Goal: Information Seeking & Learning: Learn about a topic

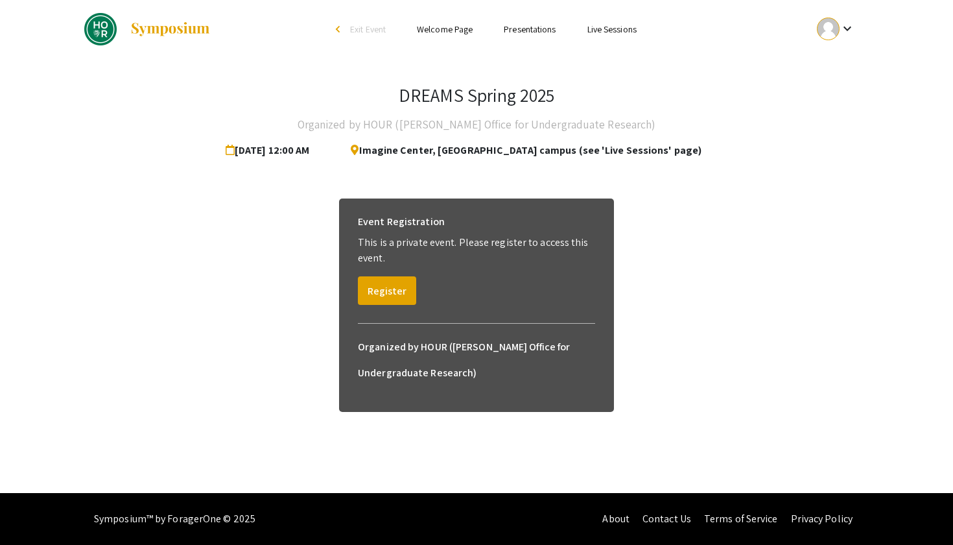
click at [315, 150] on span "Apr 28, 2025 12:00 AM" at bounding box center [270, 150] width 89 height 26
click at [394, 297] on button "Register" at bounding box center [387, 290] width 58 height 29
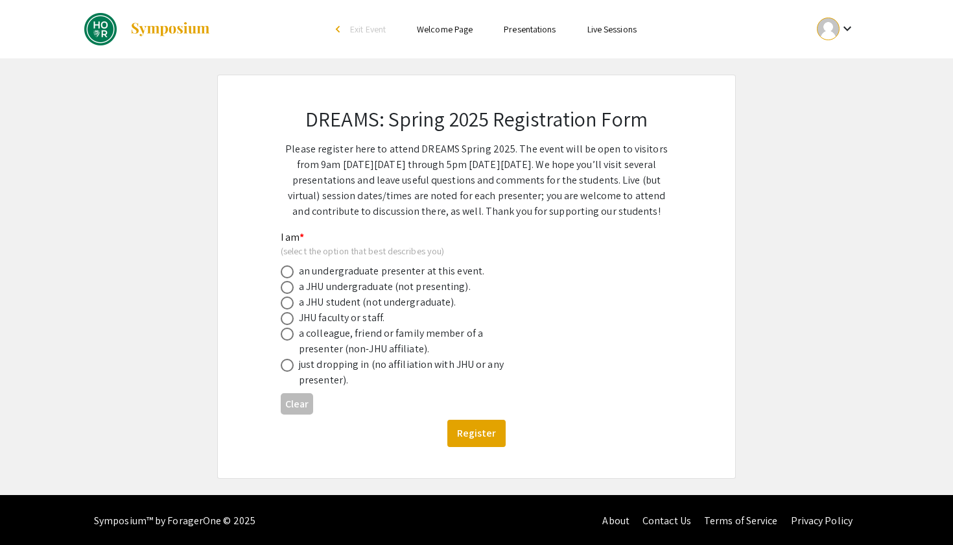
click at [287, 285] on span at bounding box center [287, 287] width 13 height 13
click at [287, 285] on input "radio" at bounding box center [287, 287] width 13 height 13
radio input "true"
click at [489, 436] on button "Register" at bounding box center [476, 433] width 58 height 27
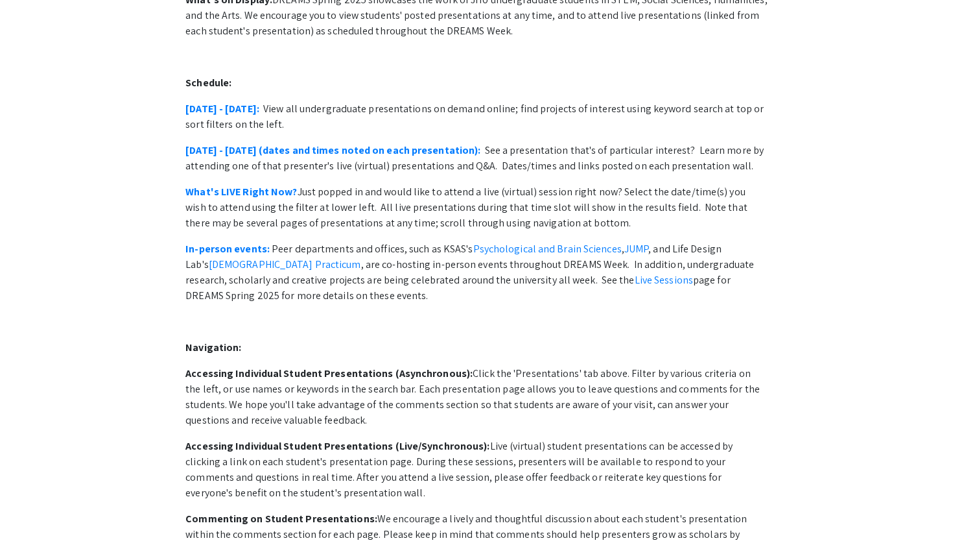
scroll to position [203, 0]
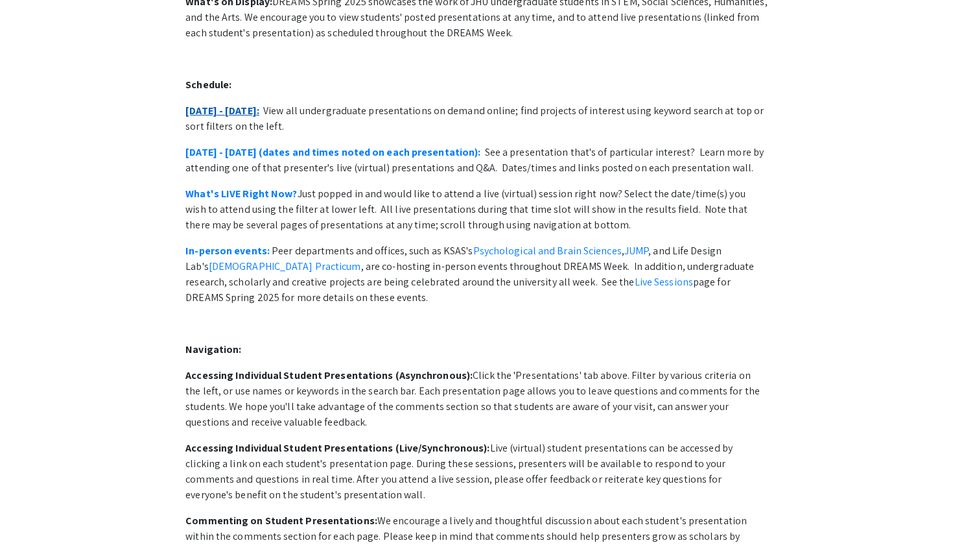
click at [230, 104] on link "April 28 - May 2:" at bounding box center [222, 111] width 74 height 14
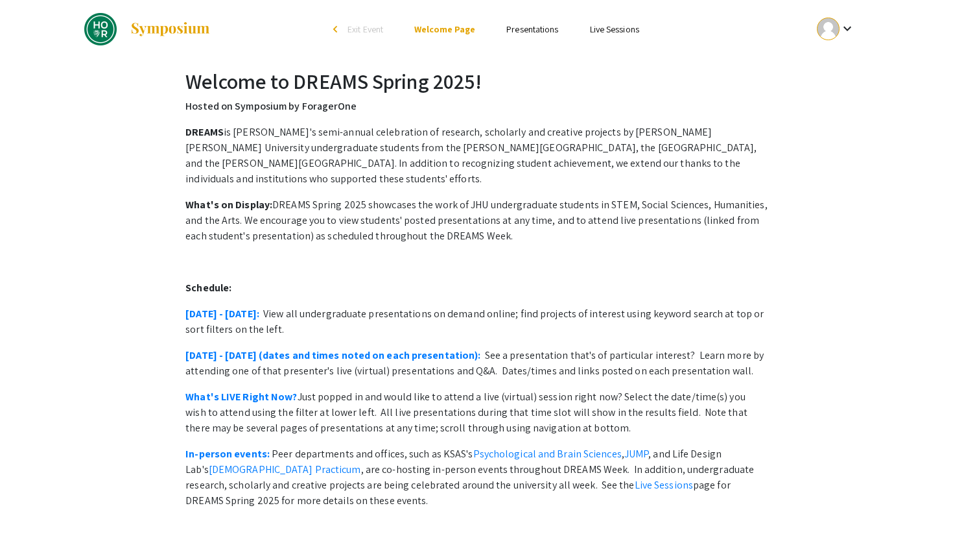
scroll to position [0, 0]
click at [387, 91] on h2 "Welcome to DREAMS Spring 2025!" at bounding box center [476, 81] width 582 height 25
click at [359, 29] on span "Exit Event" at bounding box center [366, 29] width 36 height 12
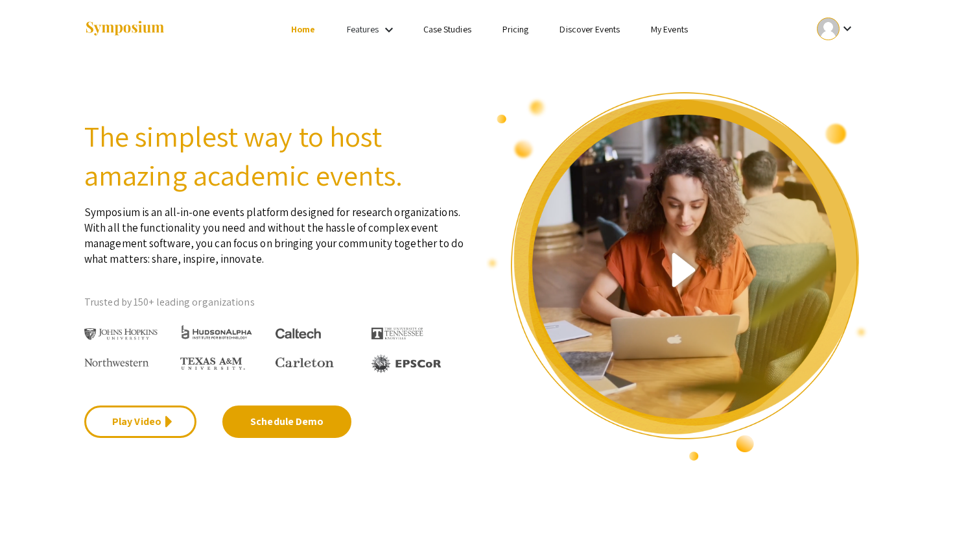
click at [127, 332] on img at bounding box center [120, 334] width 73 height 12
click at [358, 31] on link "Features" at bounding box center [363, 29] width 32 height 12
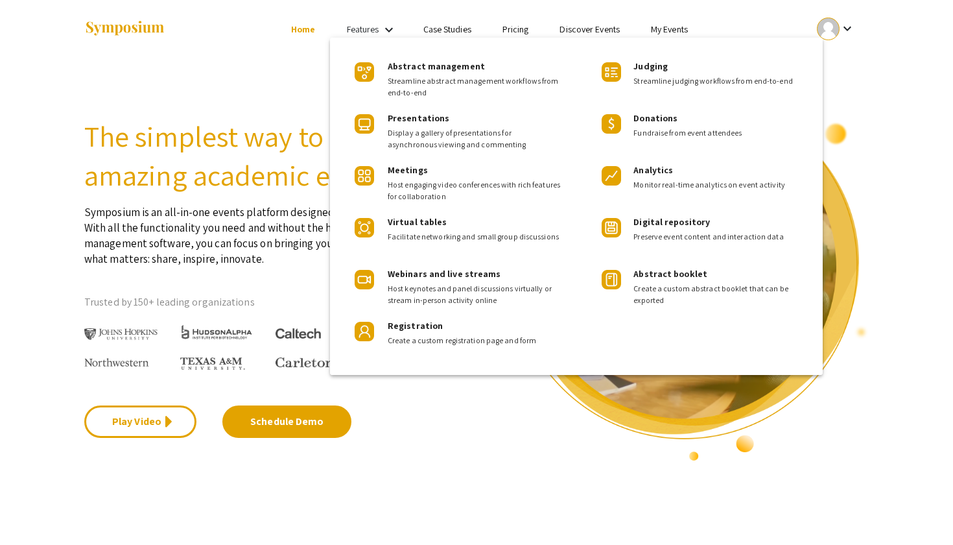
click at [287, 69] on div at bounding box center [476, 272] width 953 height 545
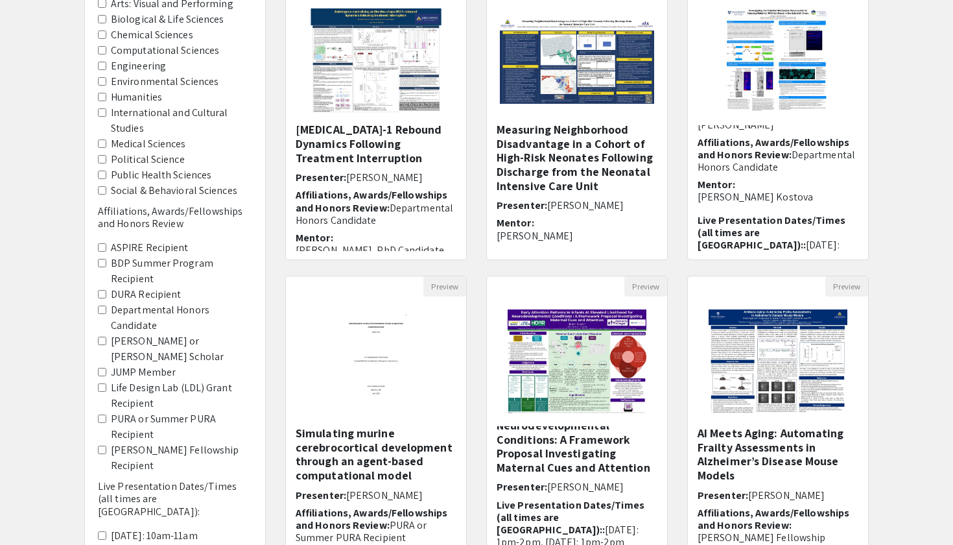
click at [102, 414] on Recipient "PURA or Summer PURA Recipient" at bounding box center [102, 418] width 8 height 8
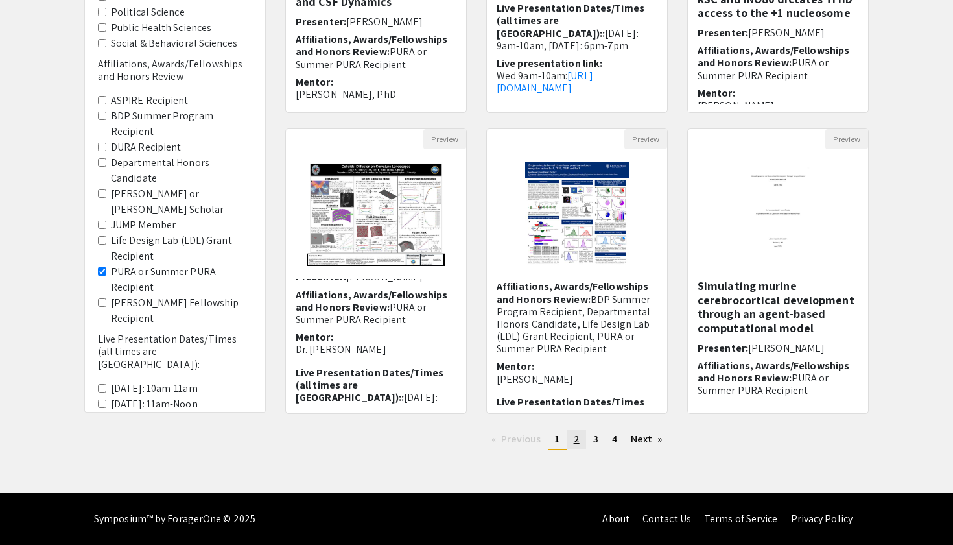
click at [576, 439] on span "2" at bounding box center [577, 439] width 6 height 14
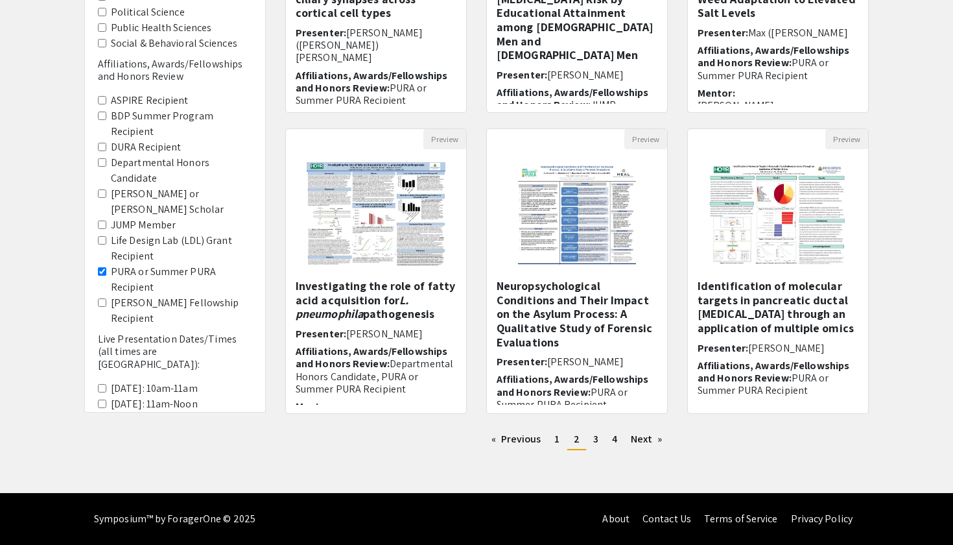
scroll to position [315, 0]
click at [594, 443] on span "3" at bounding box center [595, 439] width 5 height 14
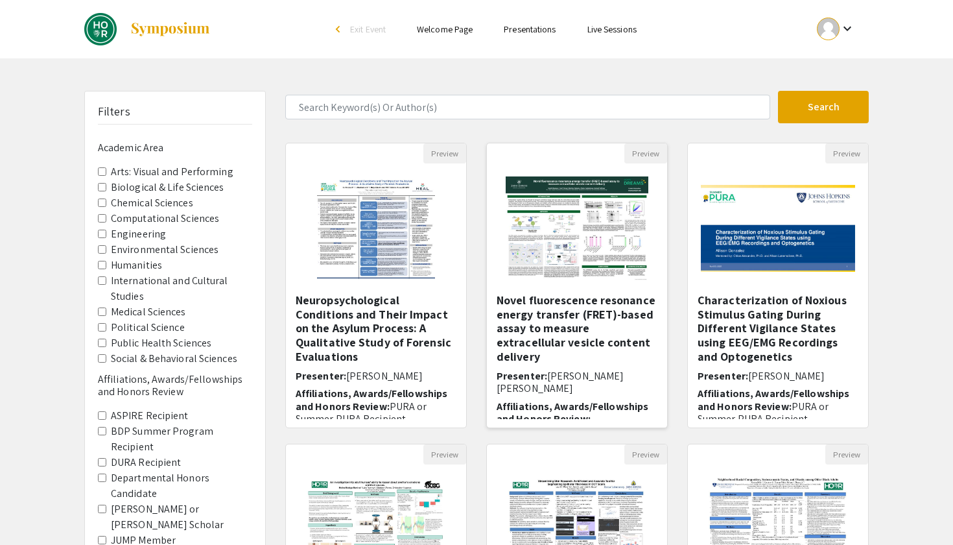
scroll to position [84, 0]
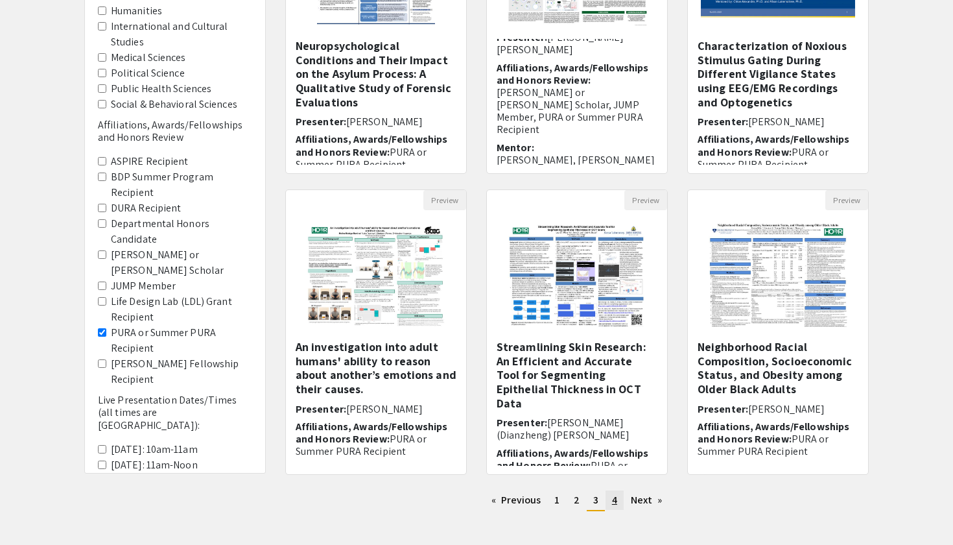
click at [617, 501] on span "4" at bounding box center [614, 500] width 5 height 14
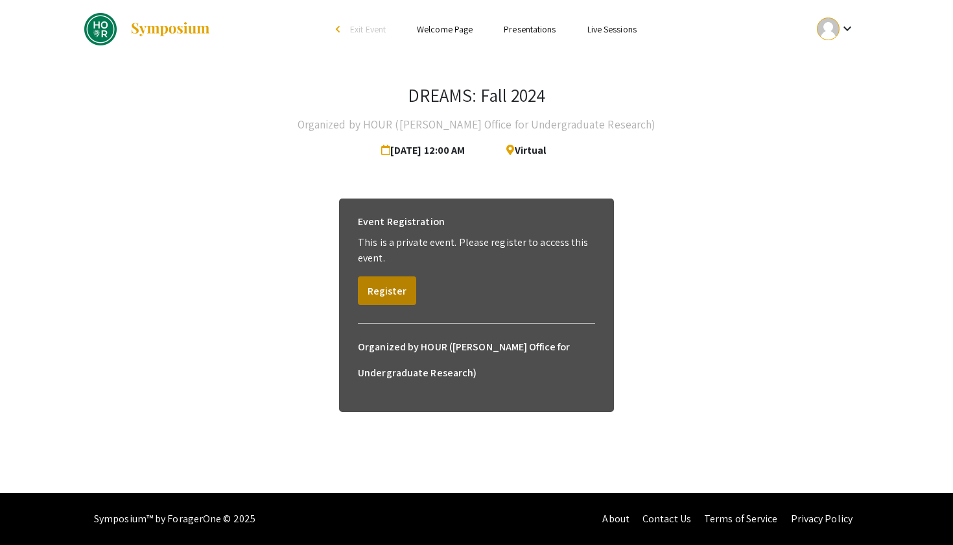
click at [399, 292] on button "Register" at bounding box center [387, 290] width 58 height 29
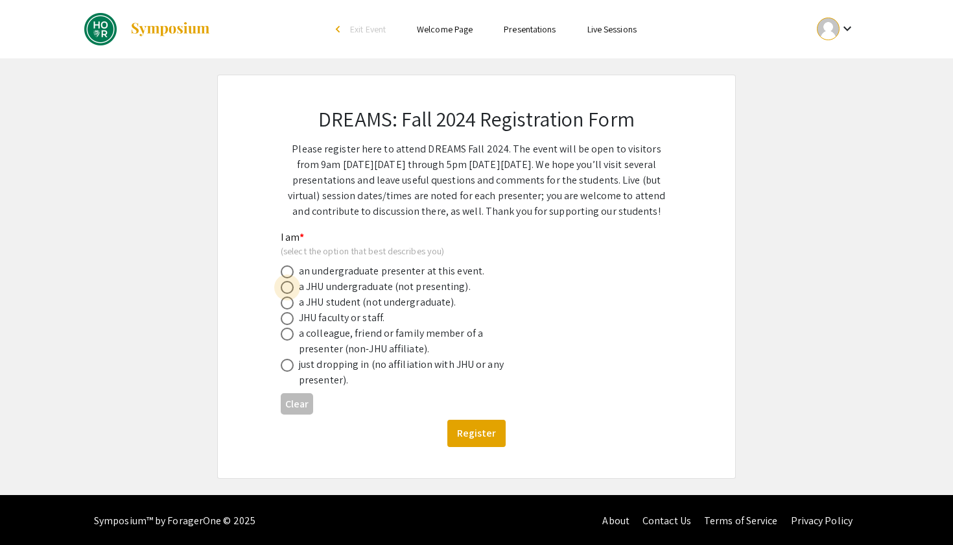
click at [289, 286] on span at bounding box center [287, 287] width 13 height 13
click at [289, 286] on input "radio" at bounding box center [287, 287] width 13 height 13
radio input "true"
click at [490, 427] on button "Register" at bounding box center [476, 433] width 58 height 27
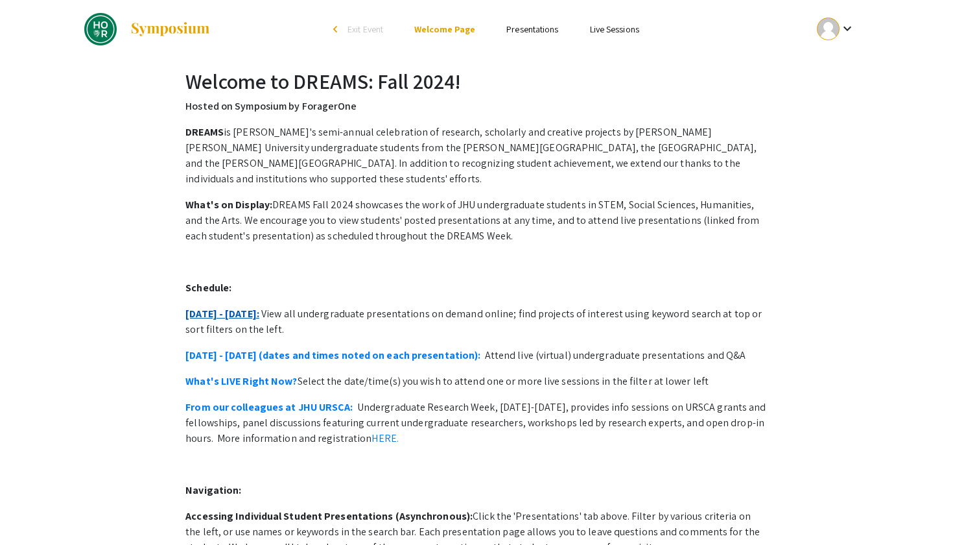
click at [245, 307] on link "[DATE] - [DATE]:" at bounding box center [222, 314] width 74 height 14
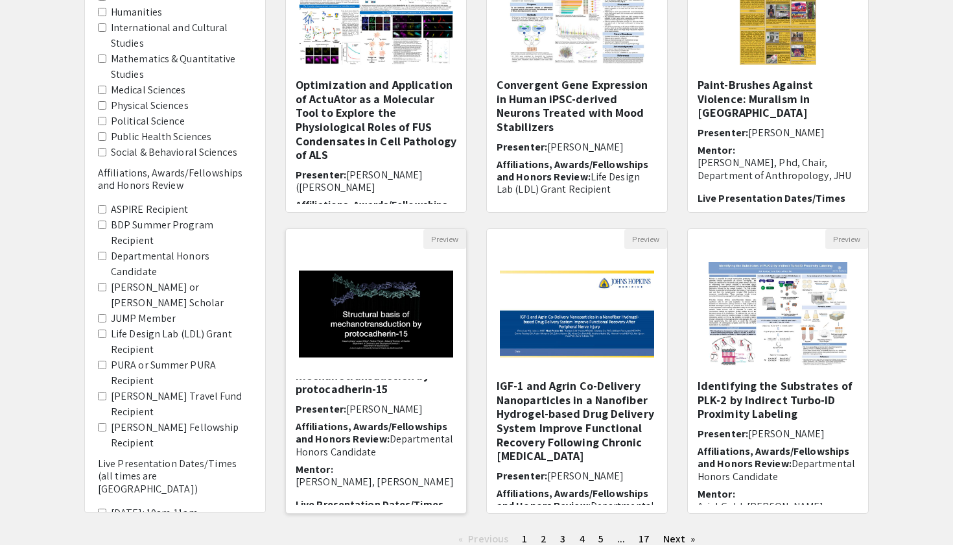
scroll to position [204, 0]
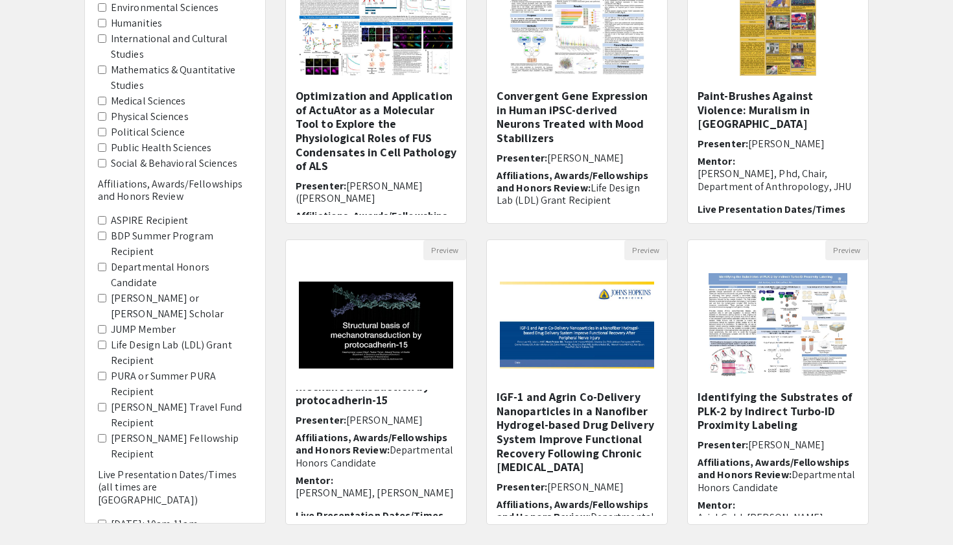
click at [105, 372] on Recipient "PURA or Summer PURA Recipient" at bounding box center [102, 376] width 8 height 8
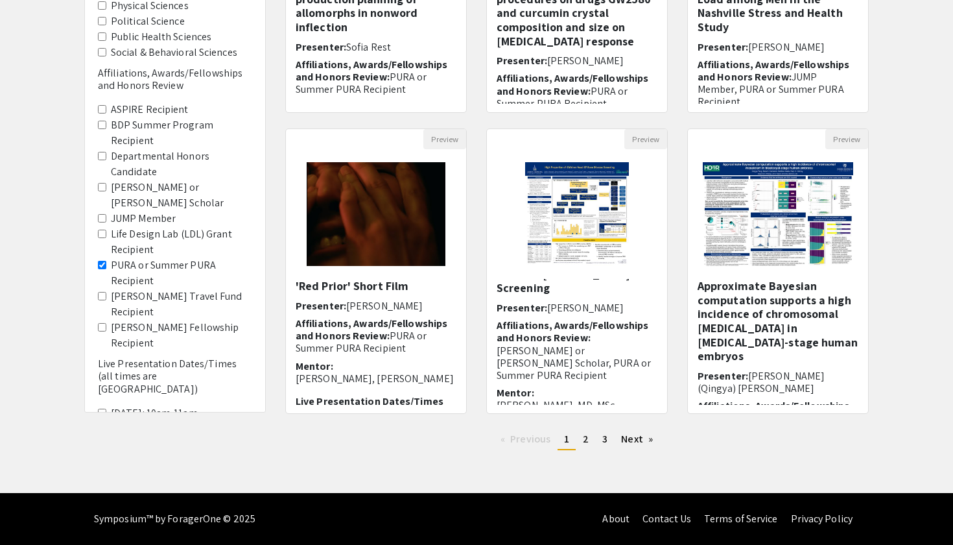
scroll to position [315, 0]
click at [583, 438] on span "2" at bounding box center [586, 439] width 6 height 14
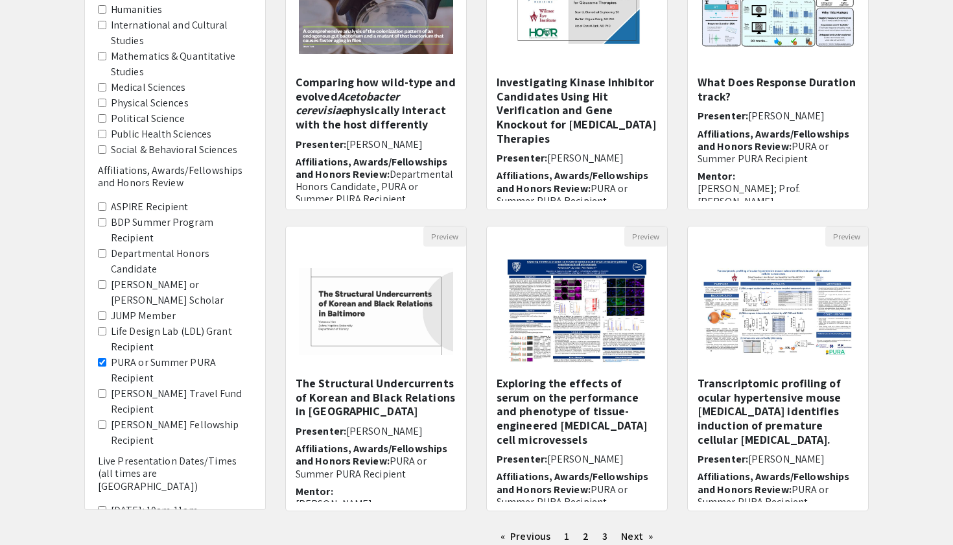
scroll to position [237, 0]
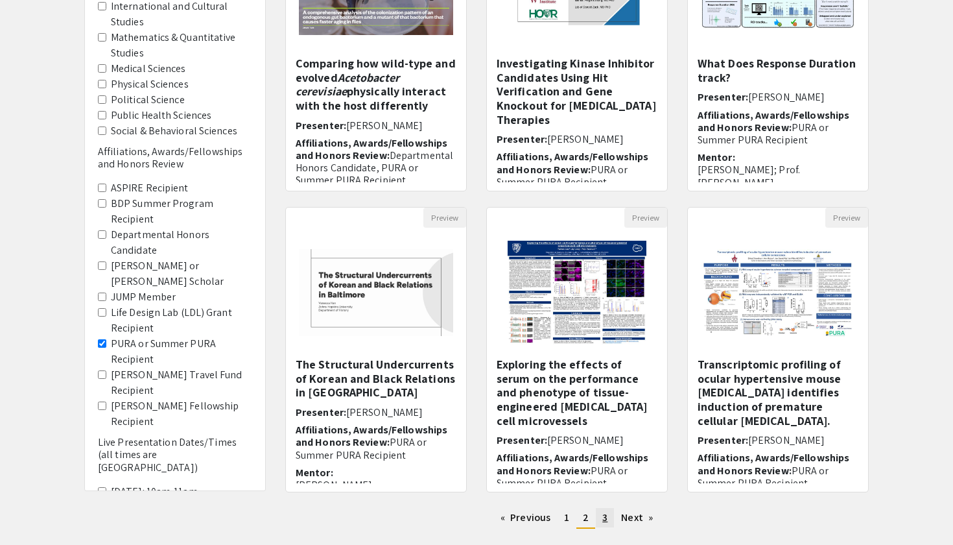
click at [606, 519] on span "3" at bounding box center [604, 517] width 5 height 14
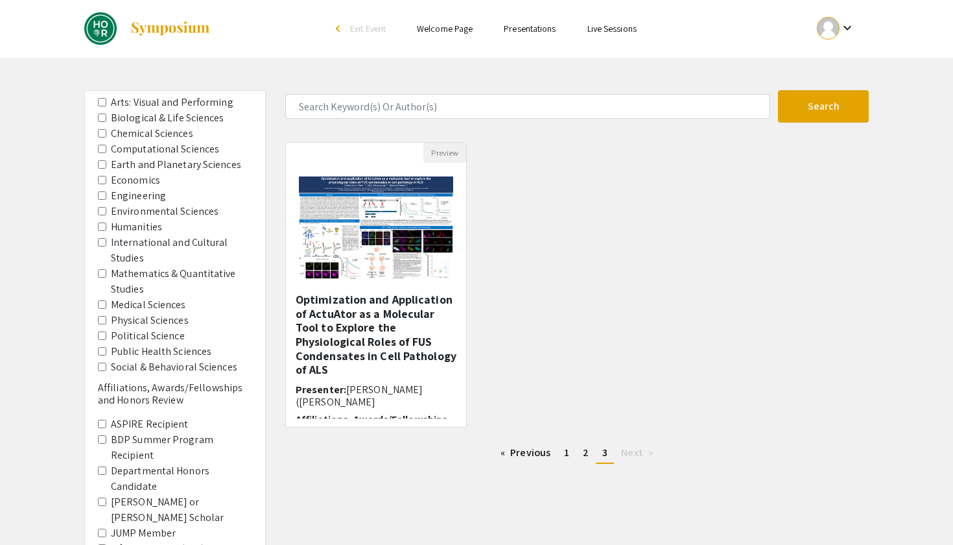
scroll to position [3, 0]
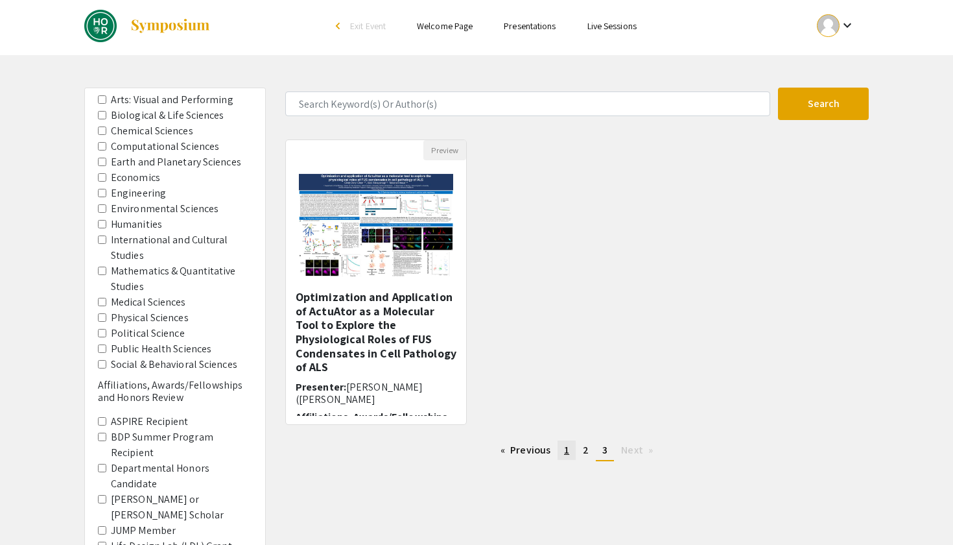
click at [564, 452] on link "page 1" at bounding box center [567, 449] width 18 height 19
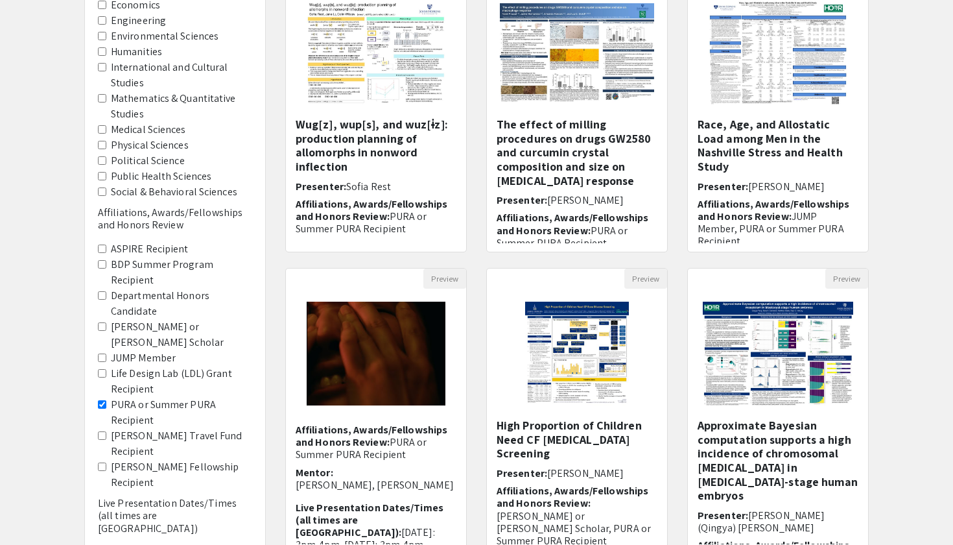
scroll to position [71, 0]
click at [104, 258] on Recipient "BDP Summer Program Recipient" at bounding box center [102, 262] width 8 height 8
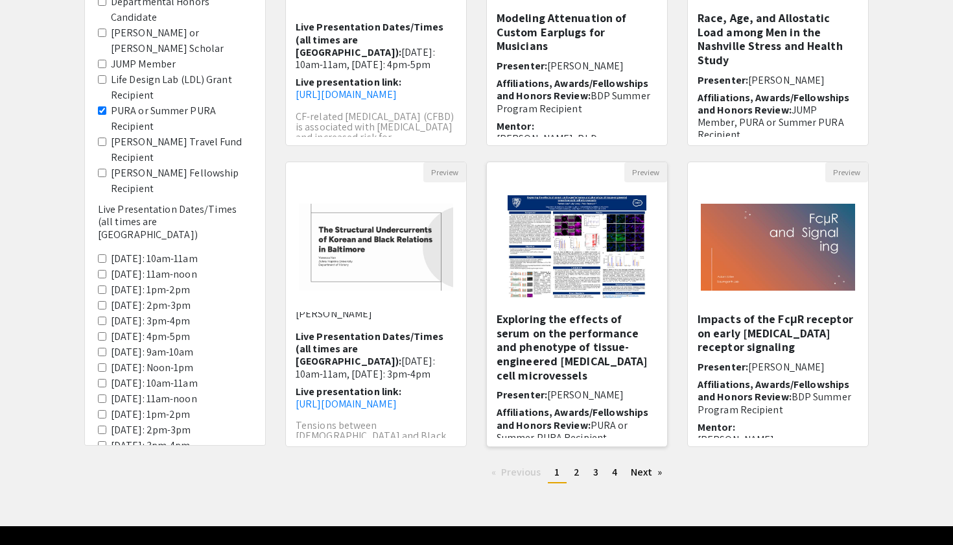
click at [552, 334] on h5 "Exploring the effects of serum on the performance and phenotype of tissue-engin…" at bounding box center [577, 347] width 161 height 70
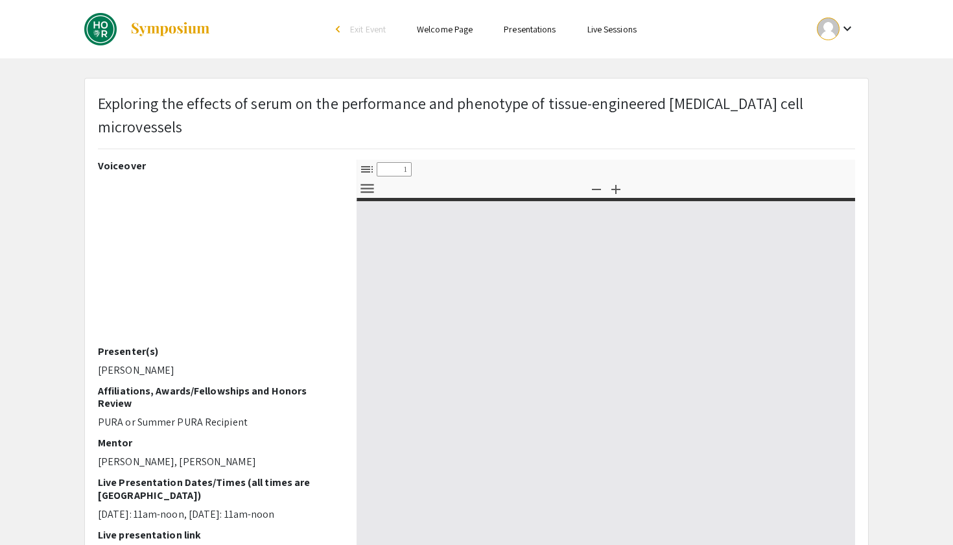
select select "custom"
type input "0"
select select "custom"
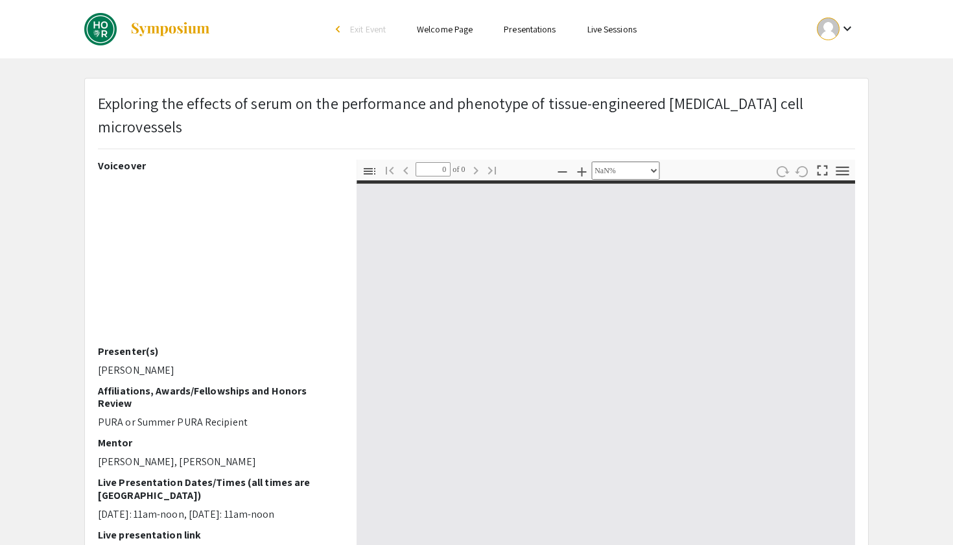
type input "1"
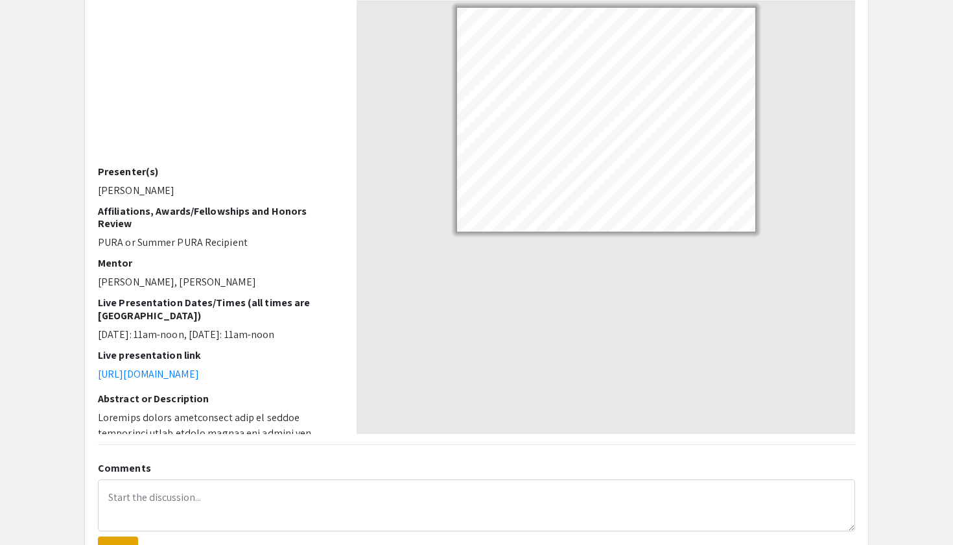
select select "custom"
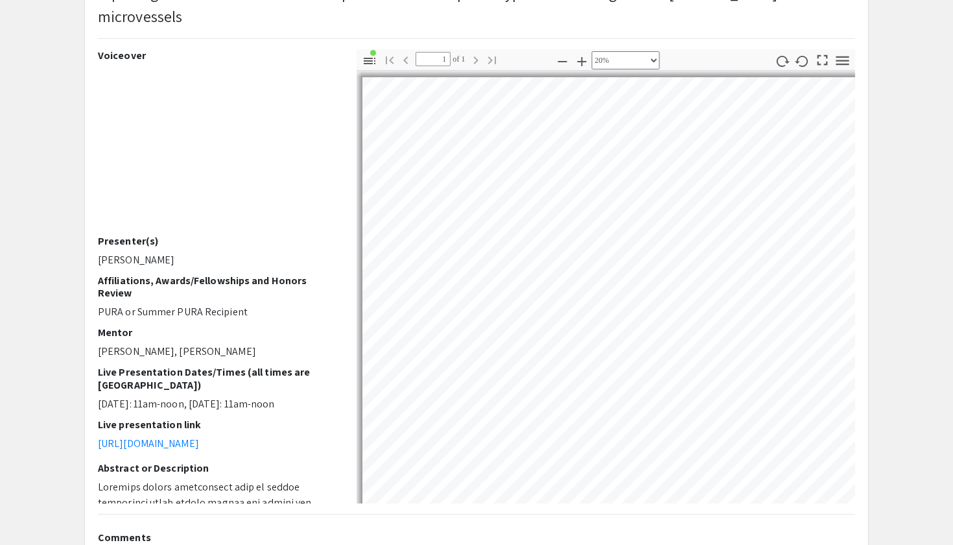
scroll to position [97, 0]
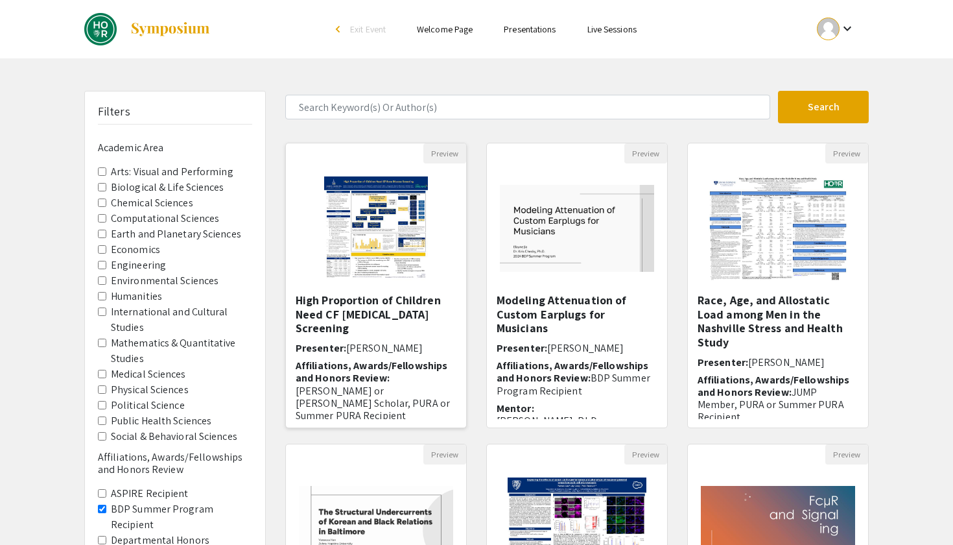
scroll to position [136, 0]
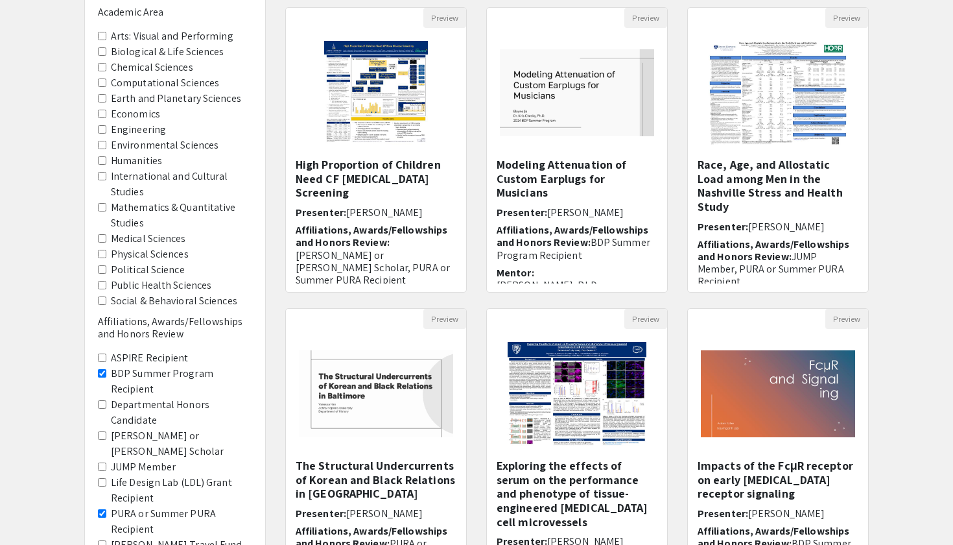
click at [102, 369] on Recipient "BDP Summer Program Recipient" at bounding box center [102, 373] width 8 height 8
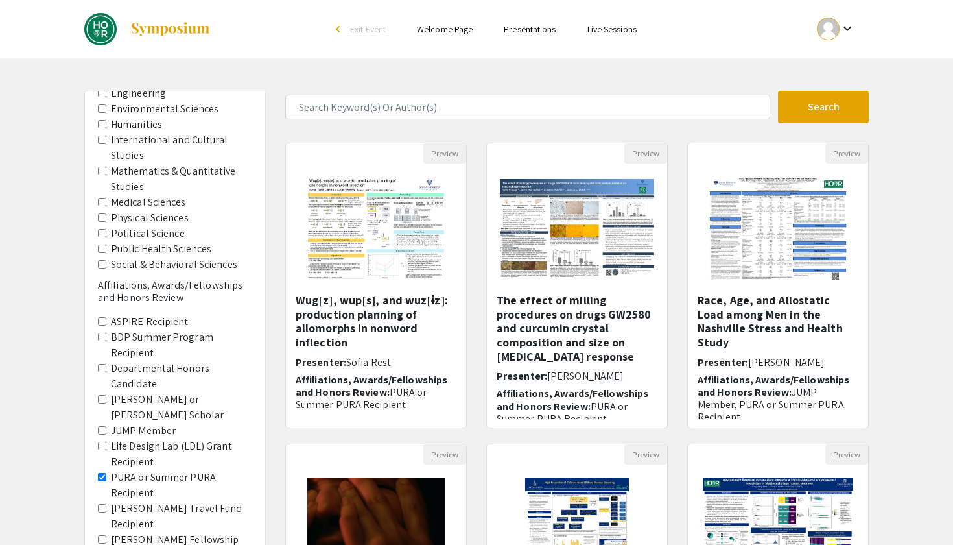
scroll to position [214, 0]
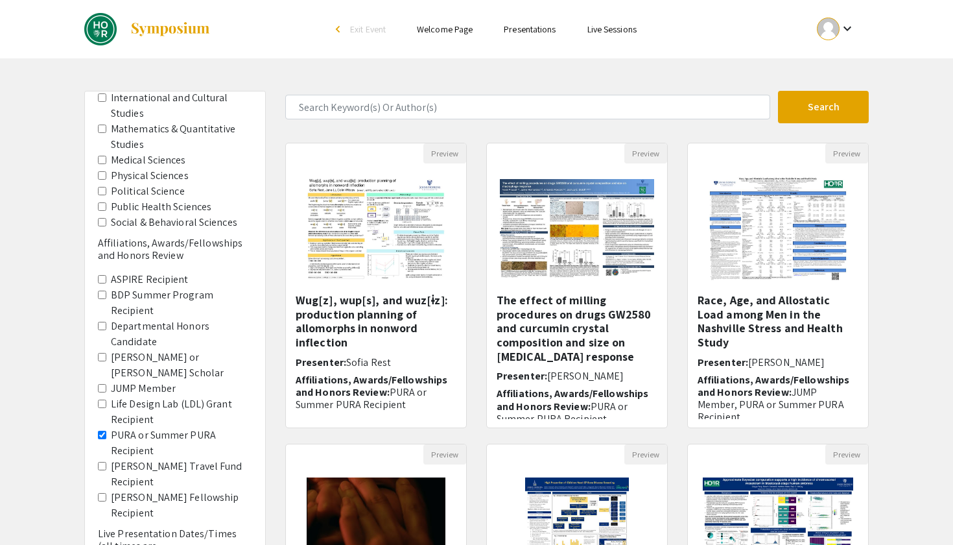
click at [101, 431] on Recipient "PURA or Summer PURA Recipient" at bounding box center [102, 435] width 8 height 8
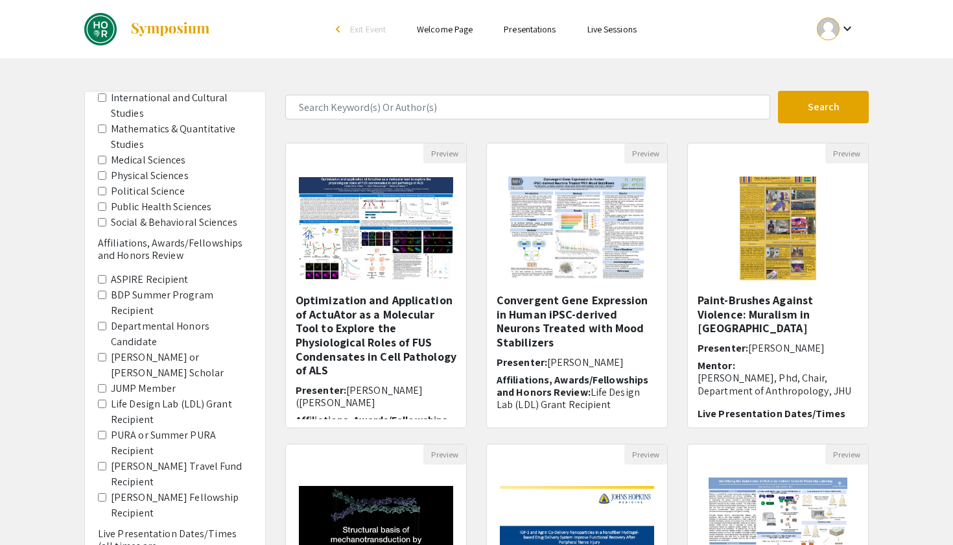
click at [102, 431] on Recipient "PURA or Summer PURA Recipient" at bounding box center [102, 435] width 8 height 8
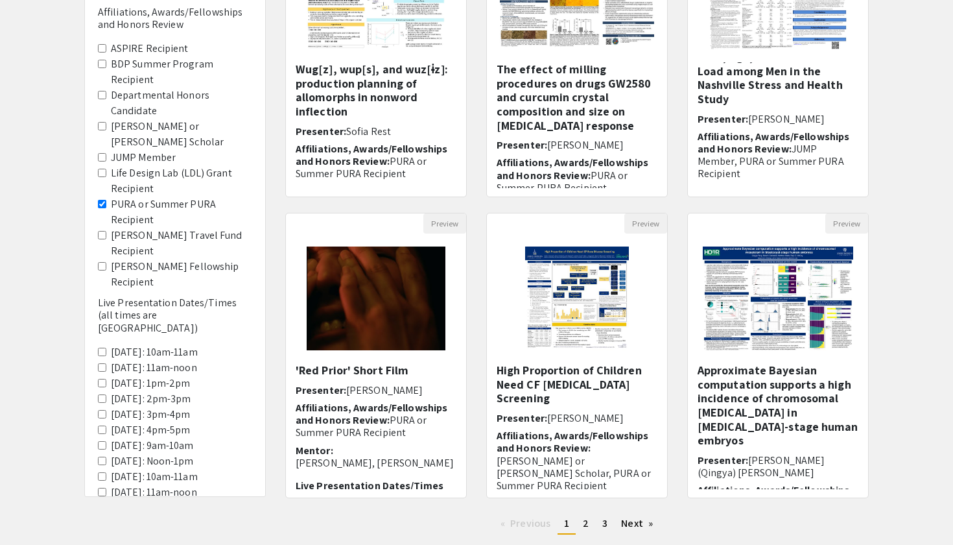
scroll to position [260, 0]
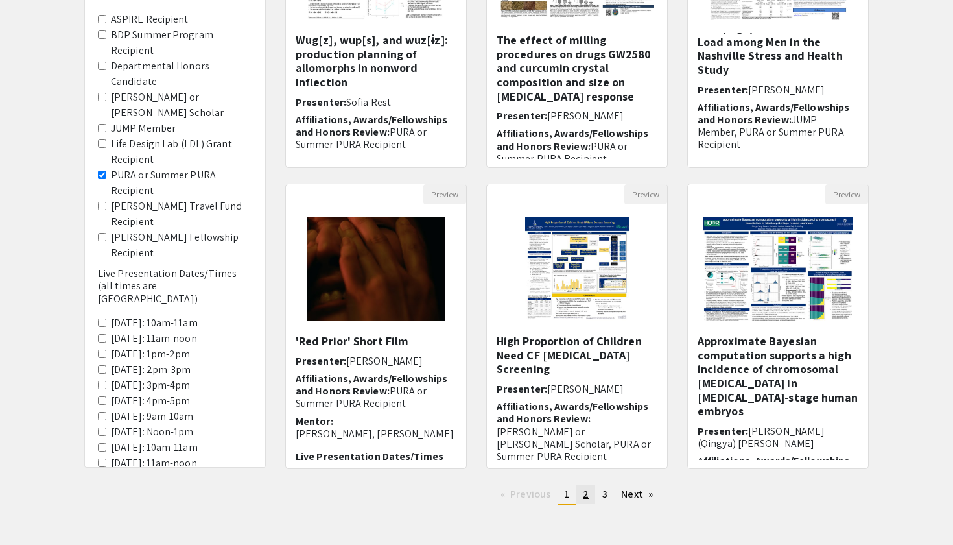
click at [586, 494] on span "2" at bounding box center [586, 494] width 6 height 14
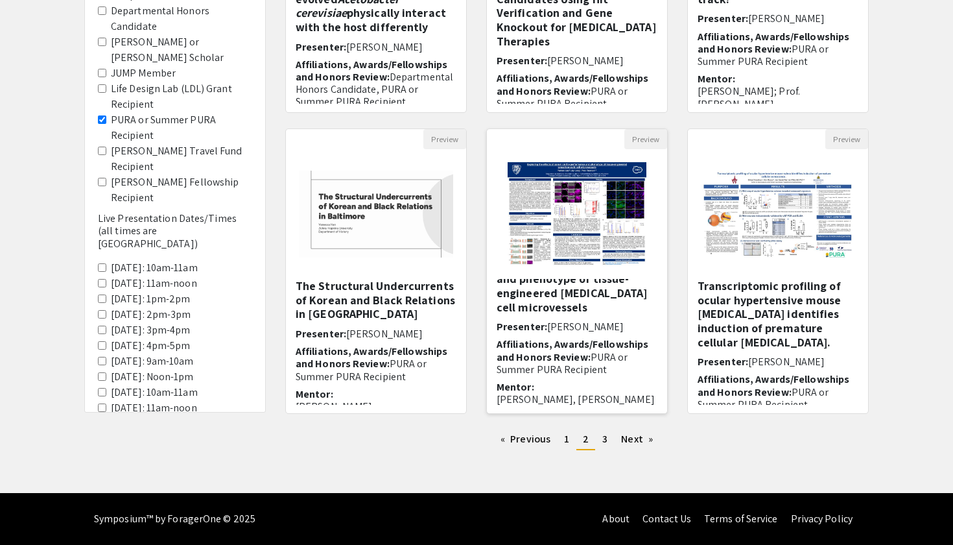
scroll to position [72, 0]
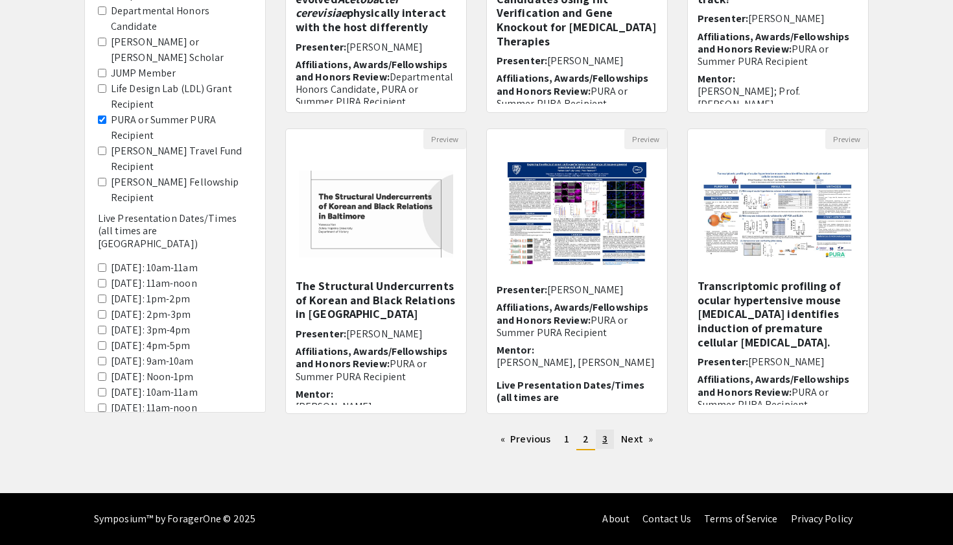
click at [596, 438] on link "page 3" at bounding box center [605, 438] width 18 height 19
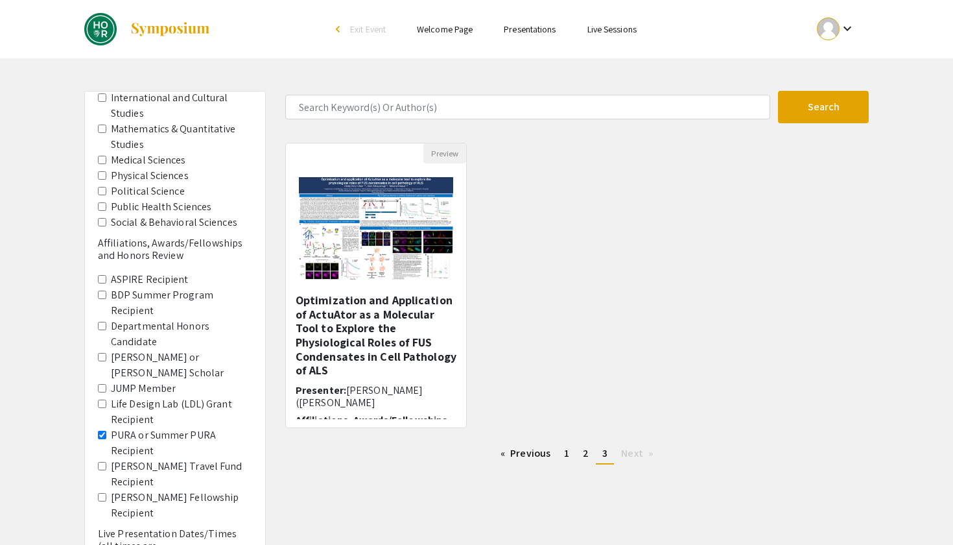
click at [104, 431] on Recipient "PURA or Summer PURA Recipient" at bounding box center [102, 435] width 8 height 8
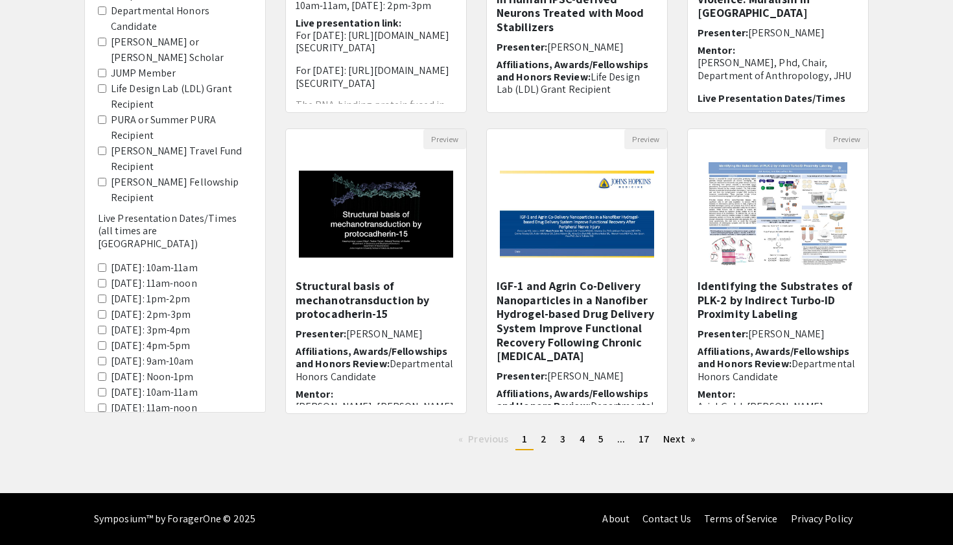
scroll to position [315, 0]
click at [549, 437] on link "page 2" at bounding box center [543, 438] width 19 height 19
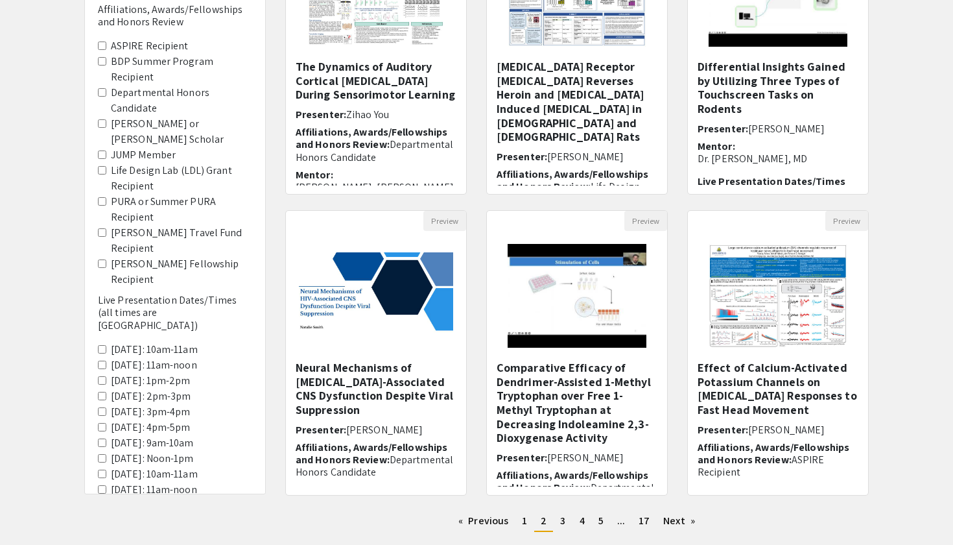
scroll to position [301, 0]
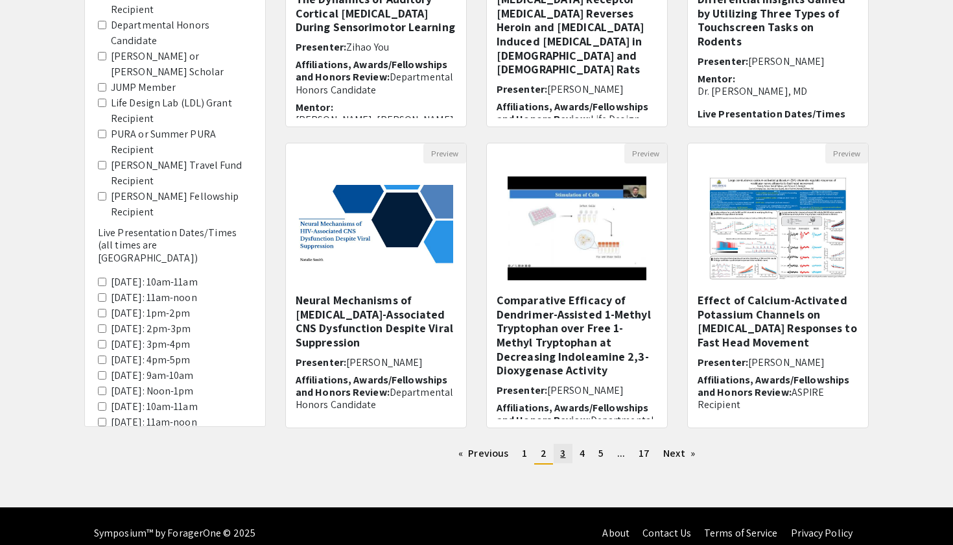
click at [564, 453] on span "3" at bounding box center [562, 453] width 5 height 14
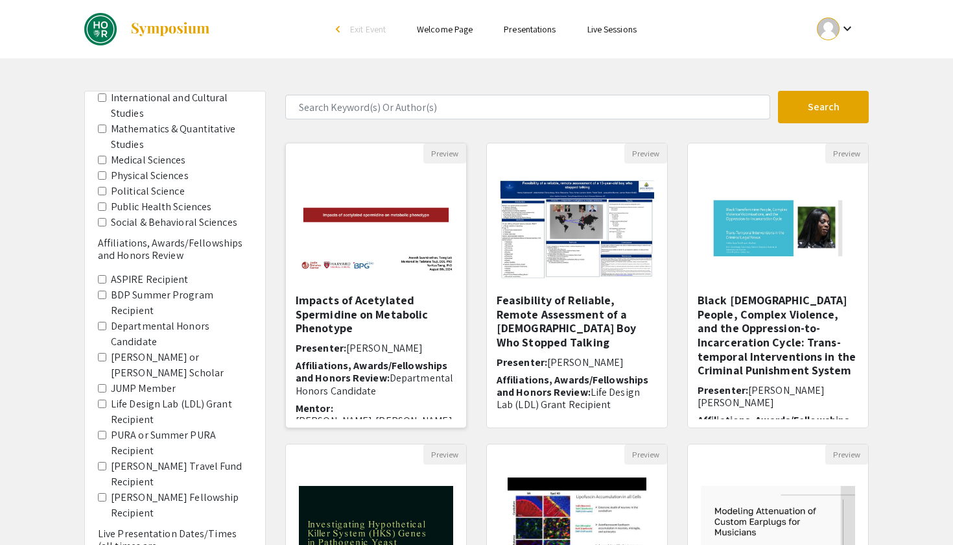
click at [370, 304] on h5 "Impacts of Acetylated Spermidine on Metabolic Phenotype" at bounding box center [376, 314] width 161 height 42
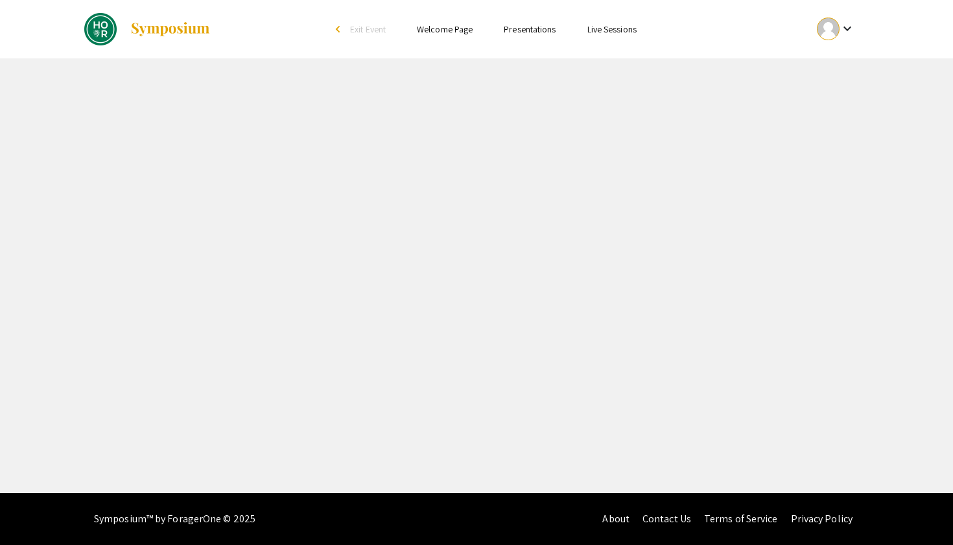
select select "custom"
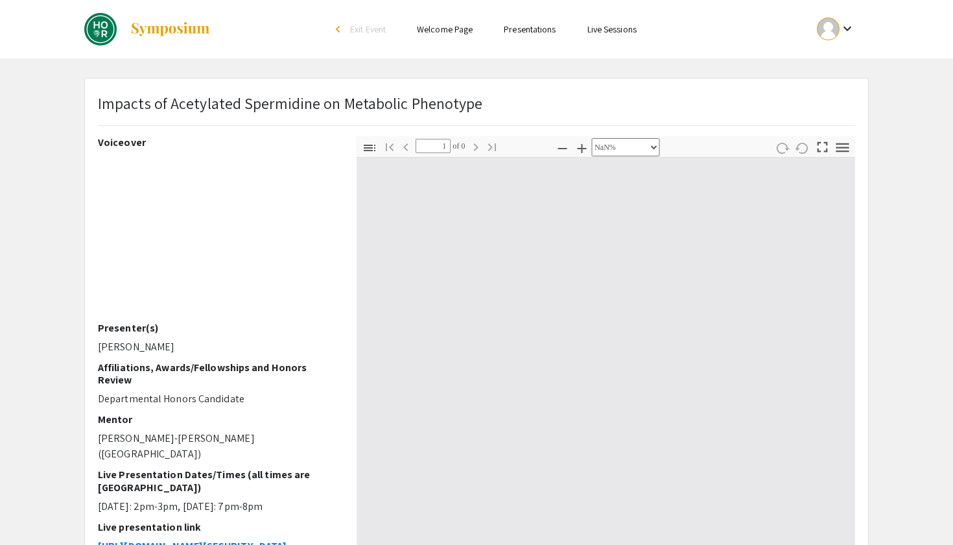
type input "0"
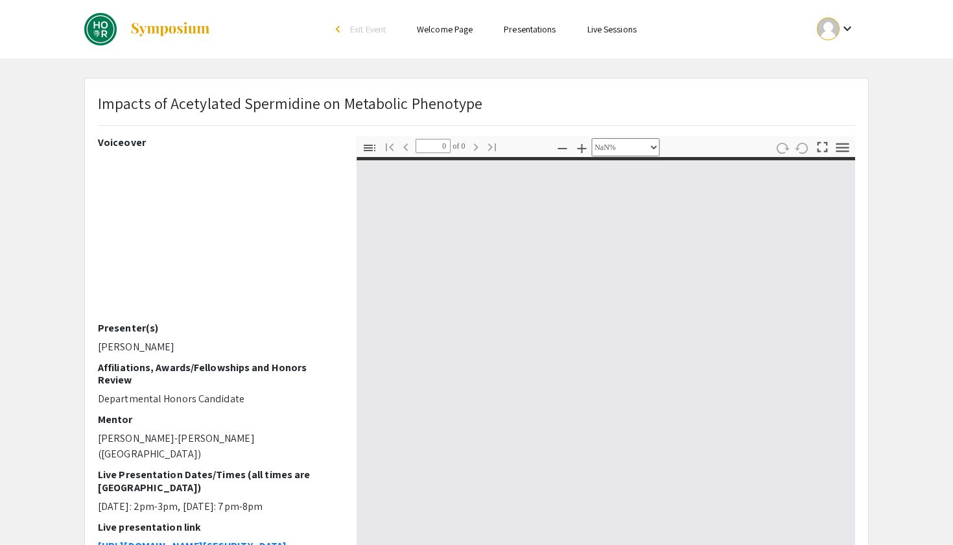
select select "auto"
type input "1"
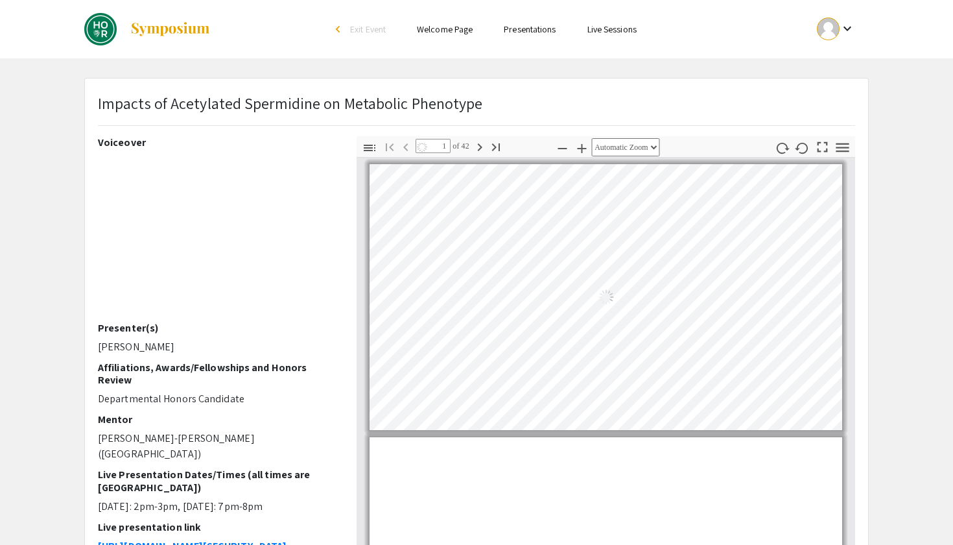
select select "auto"
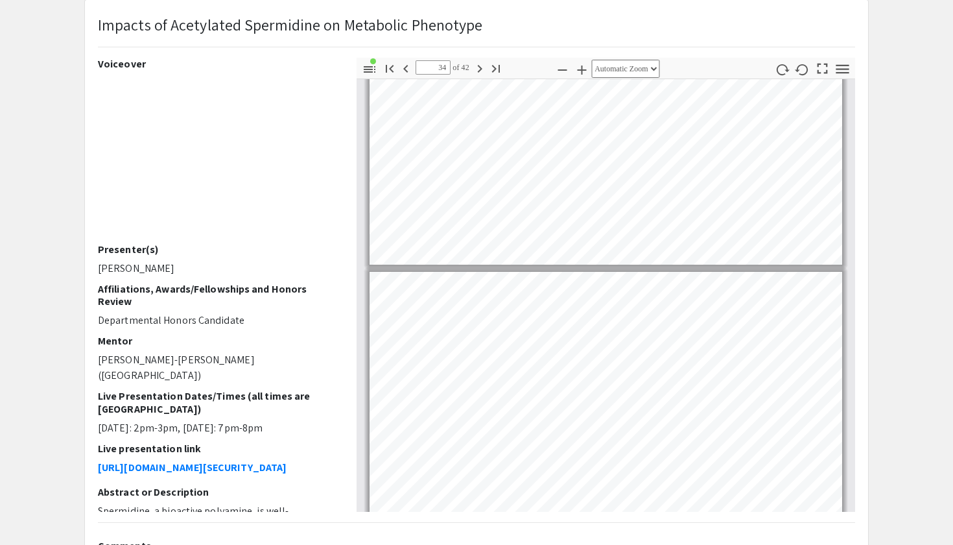
scroll to position [8913, 0]
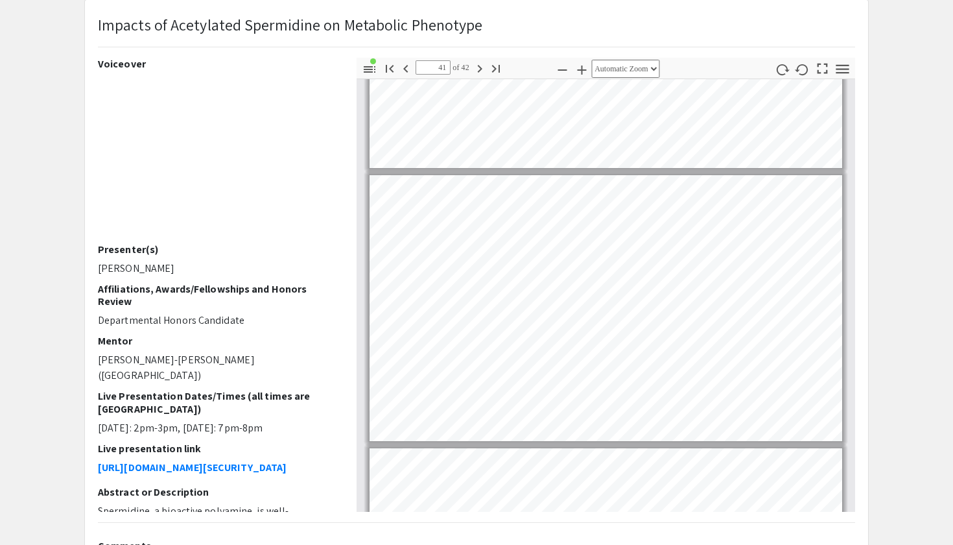
type input "42"
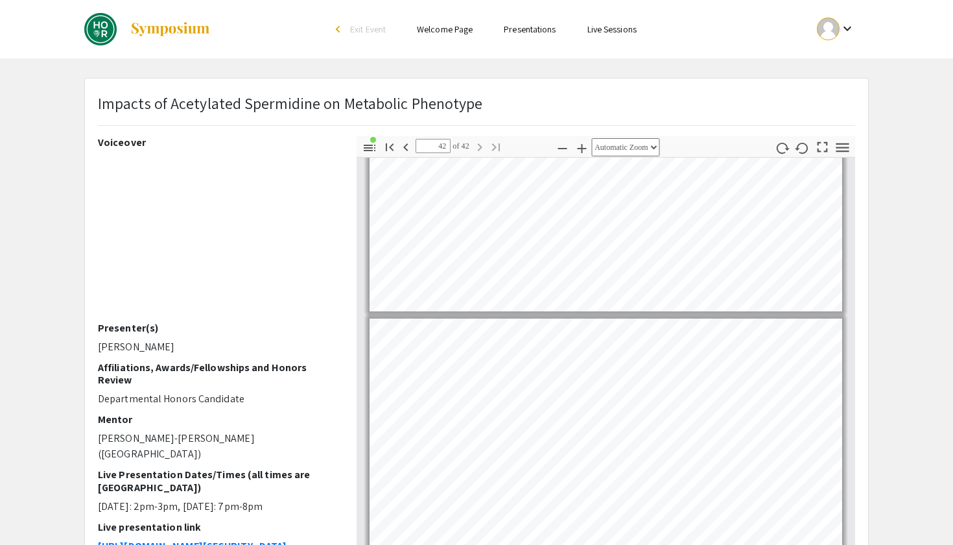
scroll to position [0, 0]
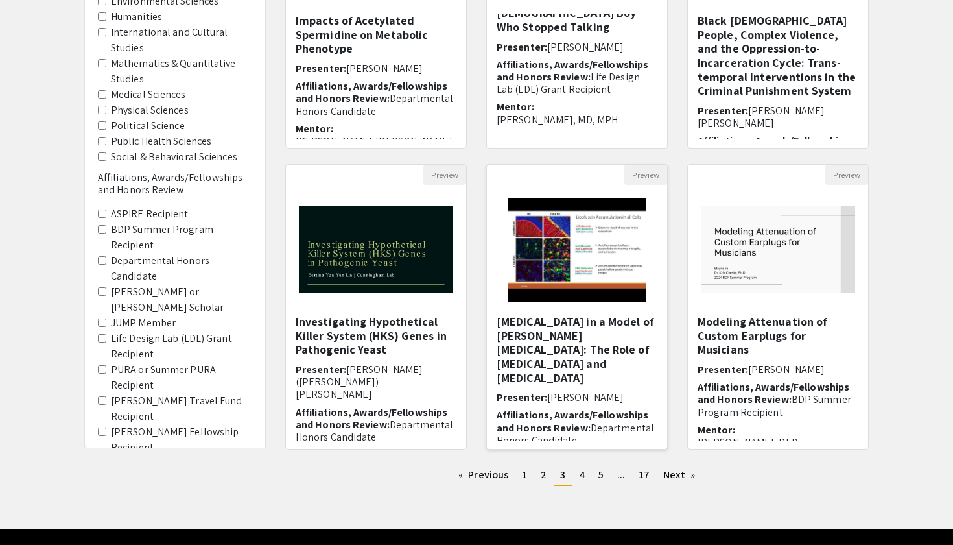
scroll to position [281, 0]
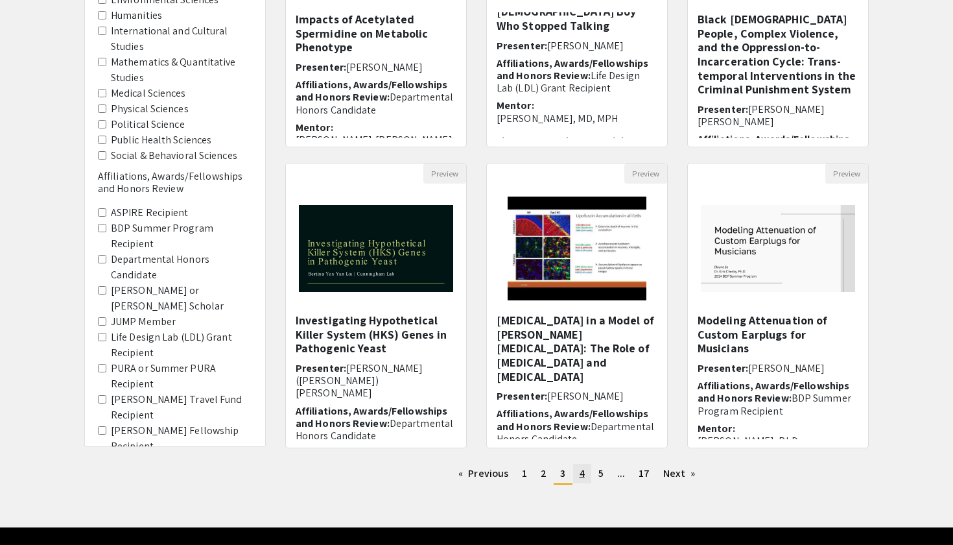
click at [577, 475] on link "page 4" at bounding box center [582, 473] width 18 height 19
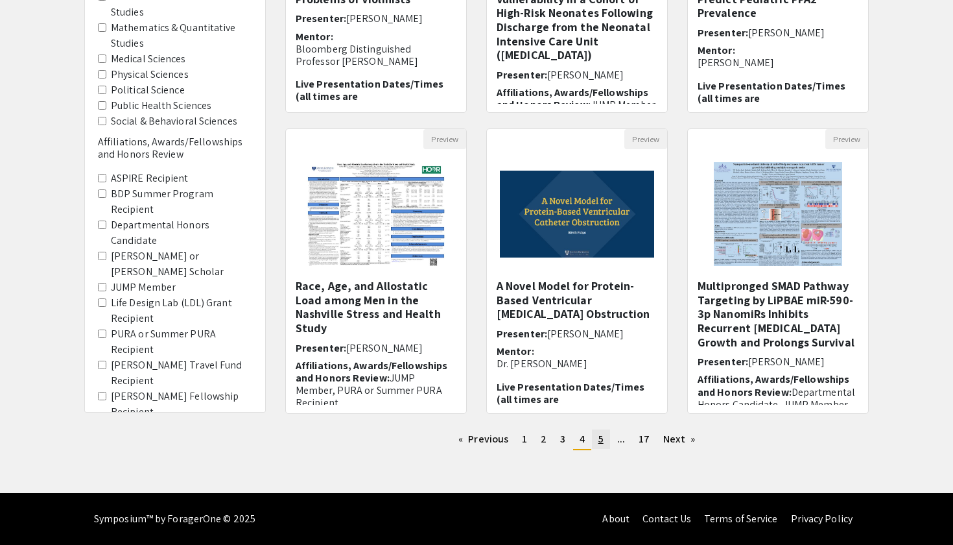
scroll to position [315, 0]
click at [592, 438] on link "page 5" at bounding box center [601, 438] width 18 height 19
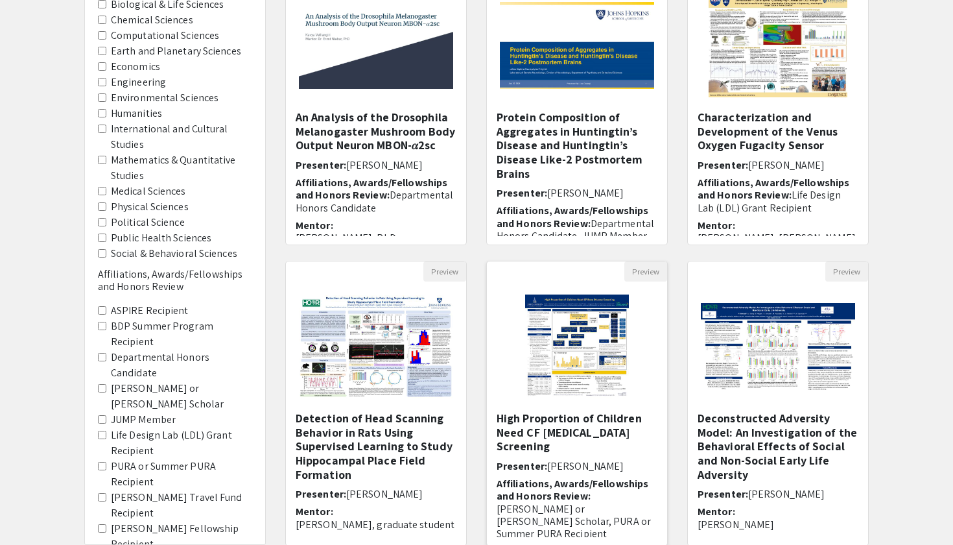
scroll to position [189, 0]
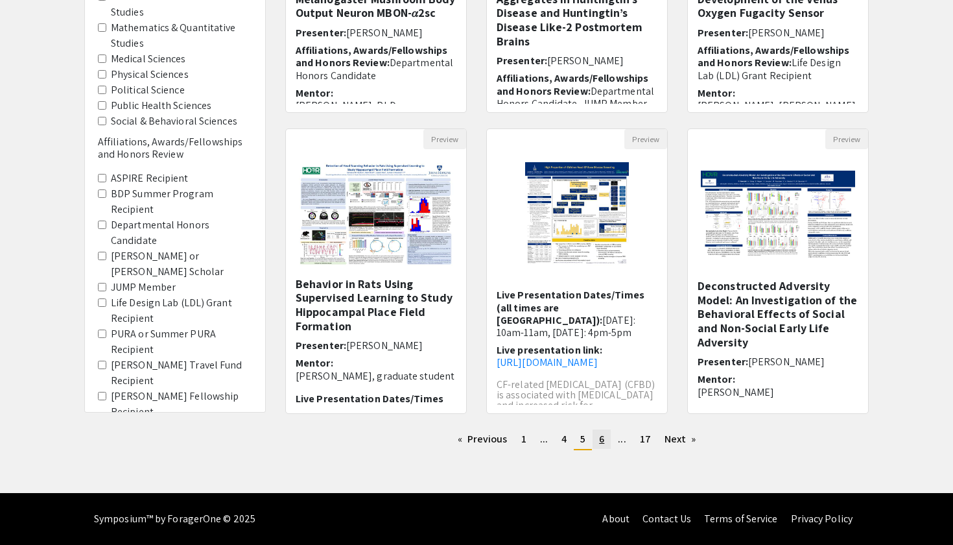
click at [604, 436] on span "6" at bounding box center [601, 439] width 5 height 14
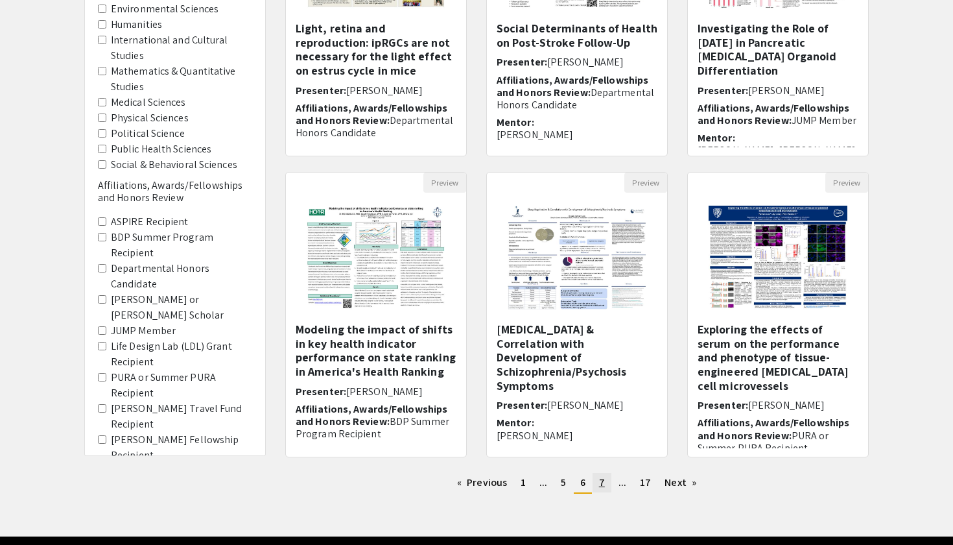
click at [599, 482] on link "page 7" at bounding box center [602, 482] width 19 height 19
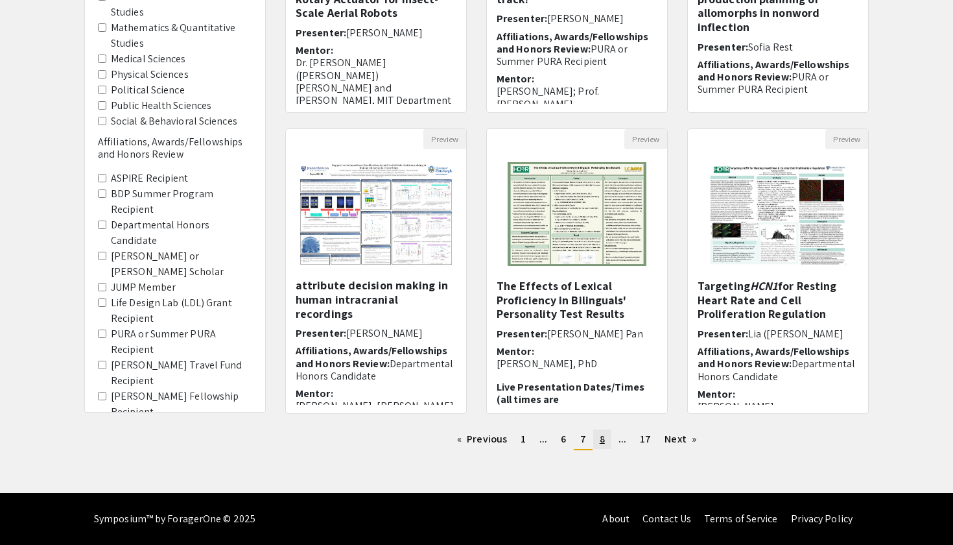
click at [601, 441] on span "8" at bounding box center [602, 439] width 5 height 14
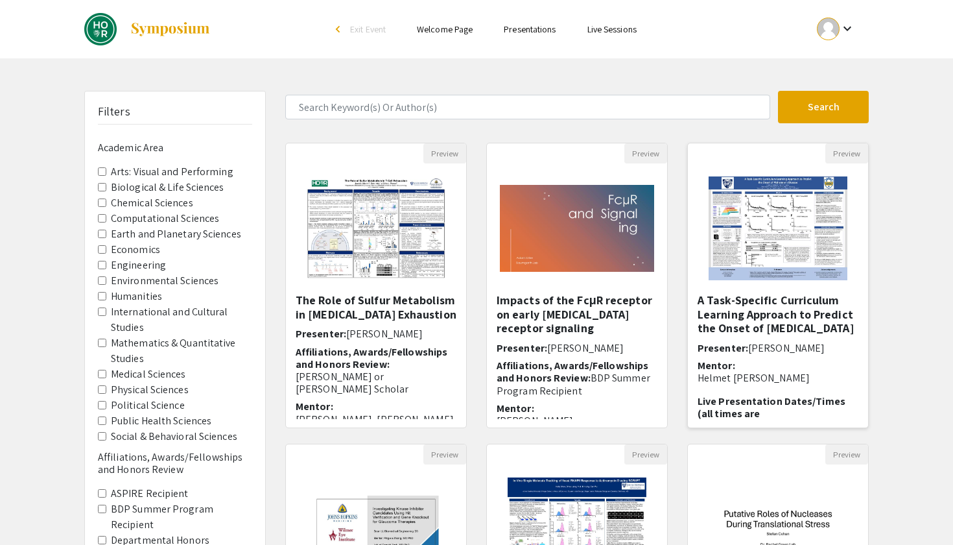
click at [768, 312] on h5 "A Task-Specific Curriculum Learning Approach to Predict the Onset of Alzheimer'…" at bounding box center [778, 314] width 161 height 42
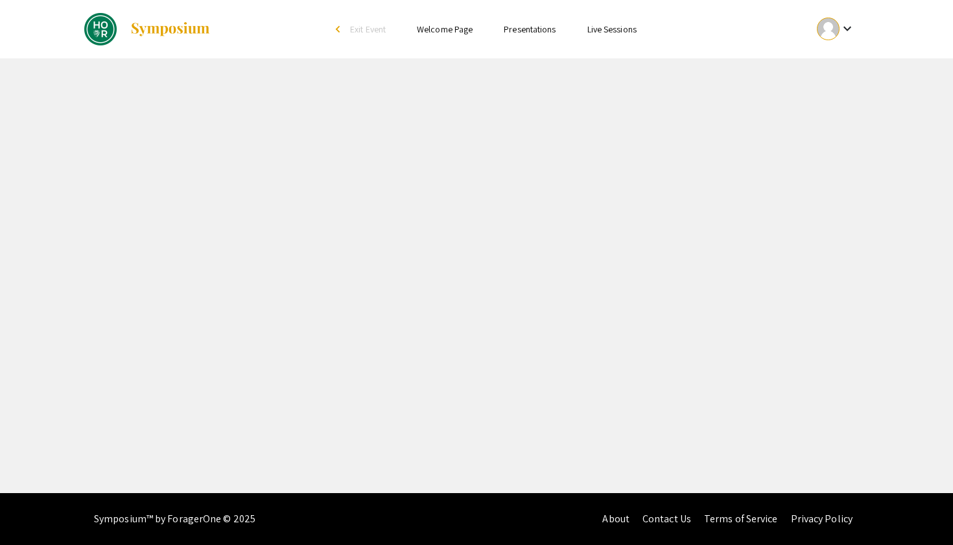
select select "custom"
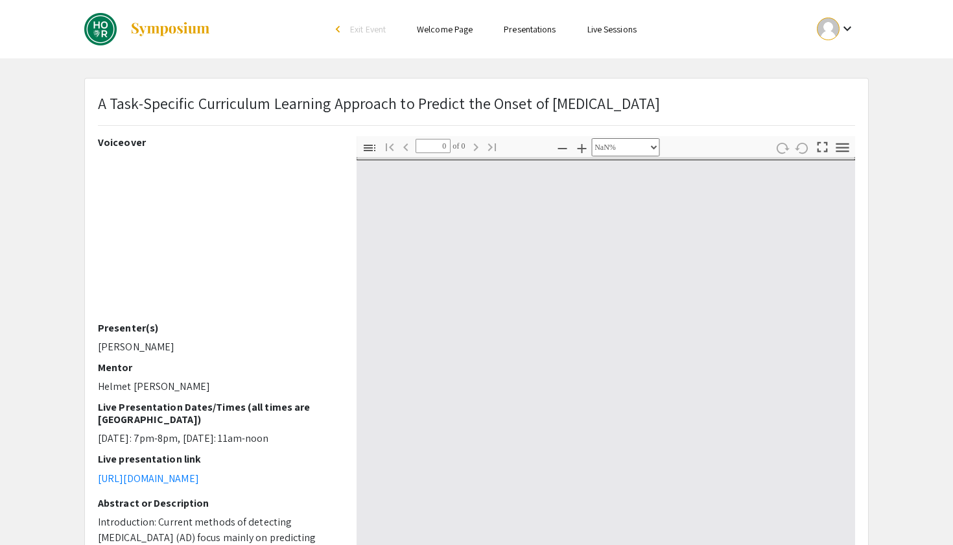
type input "1"
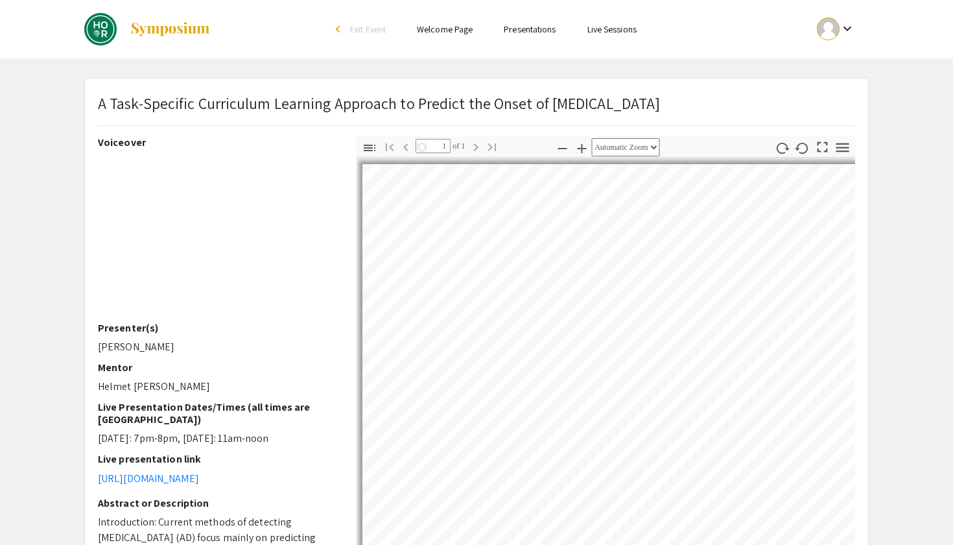
select select "auto"
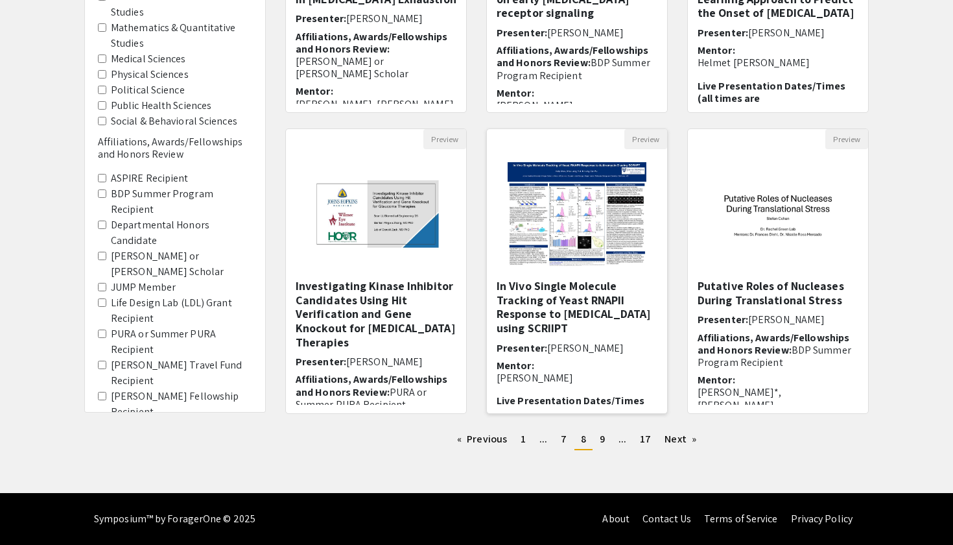
scroll to position [315, 0]
click at [597, 440] on link "page 9" at bounding box center [602, 438] width 18 height 19
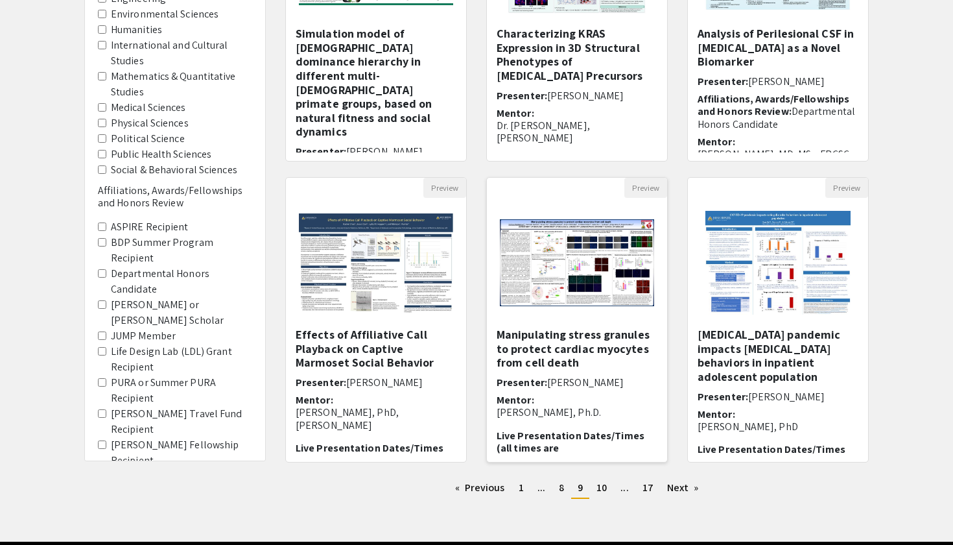
scroll to position [264, 0]
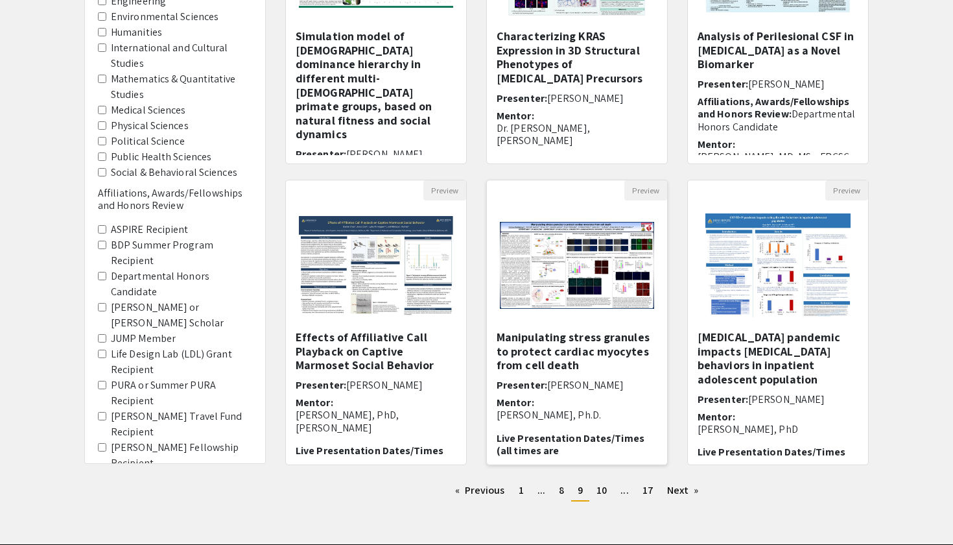
click at [549, 341] on h5 "Manipulating stress granules to protect cardiac myocytes from cell death" at bounding box center [577, 351] width 161 height 42
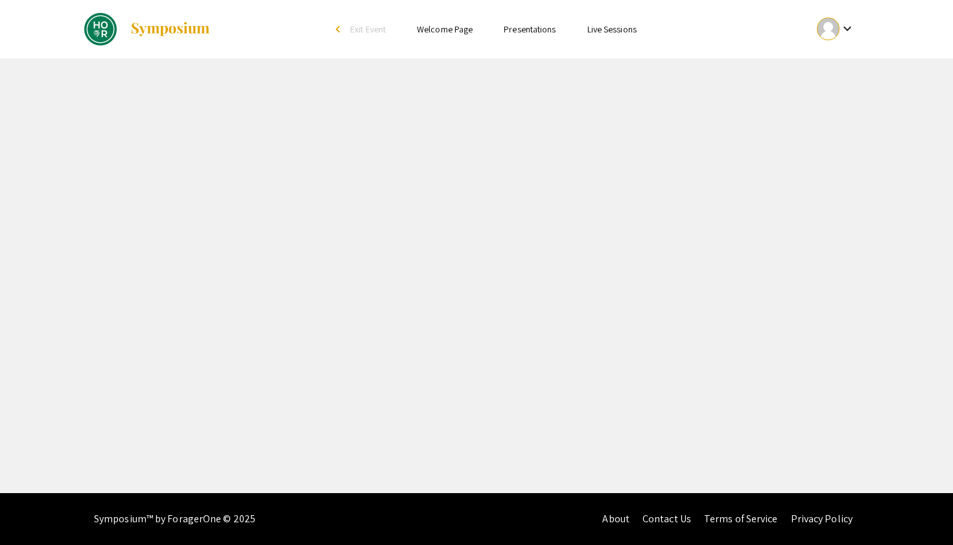
select select "custom"
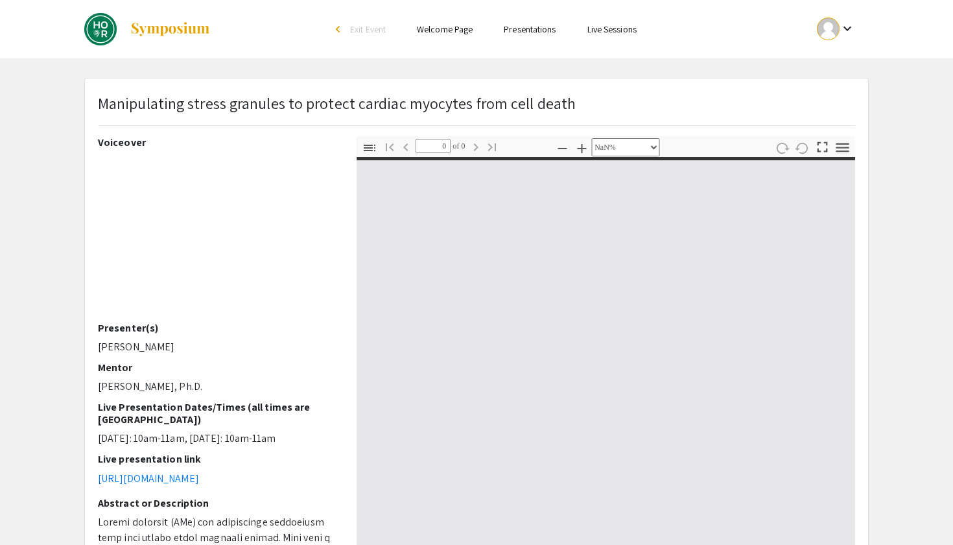
type input "1"
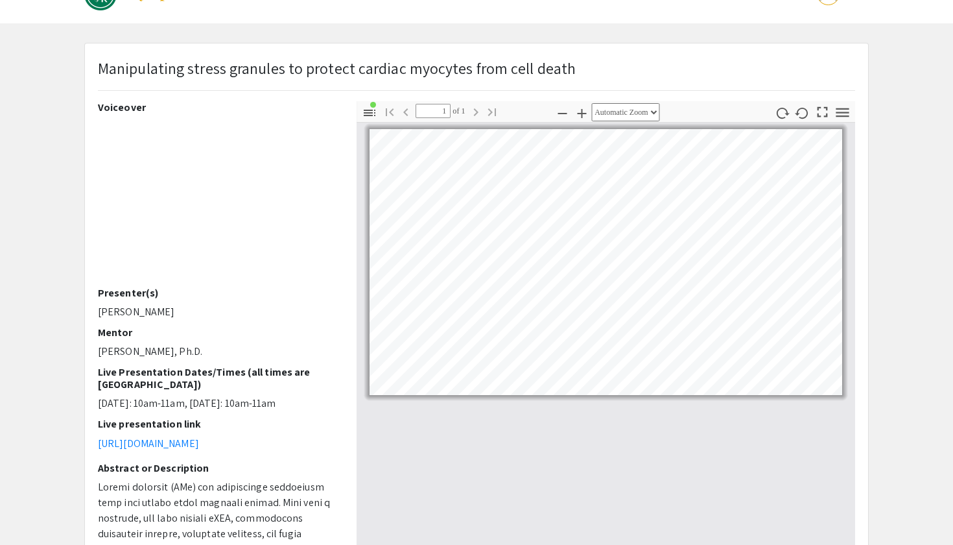
scroll to position [34, 0]
select select "custom"
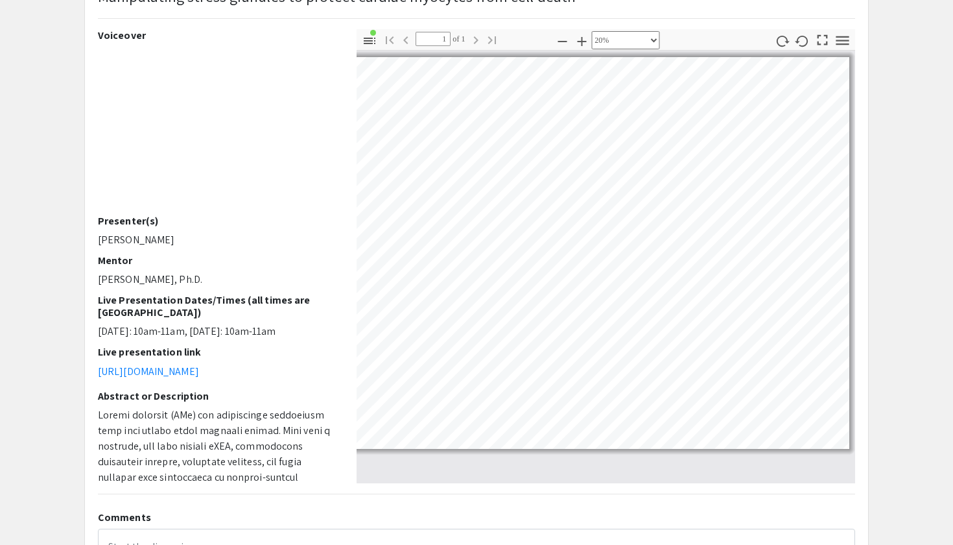
scroll to position [107, 0]
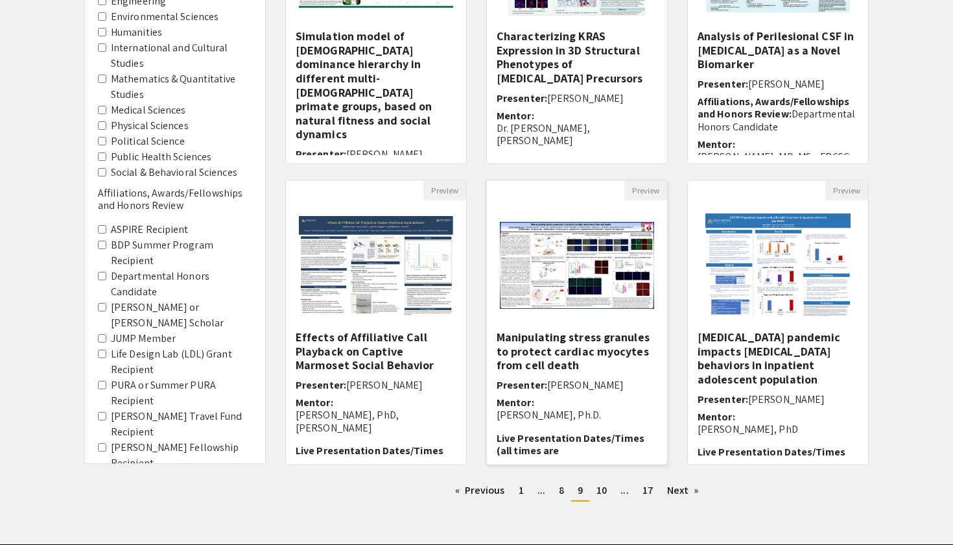
scroll to position [270, 0]
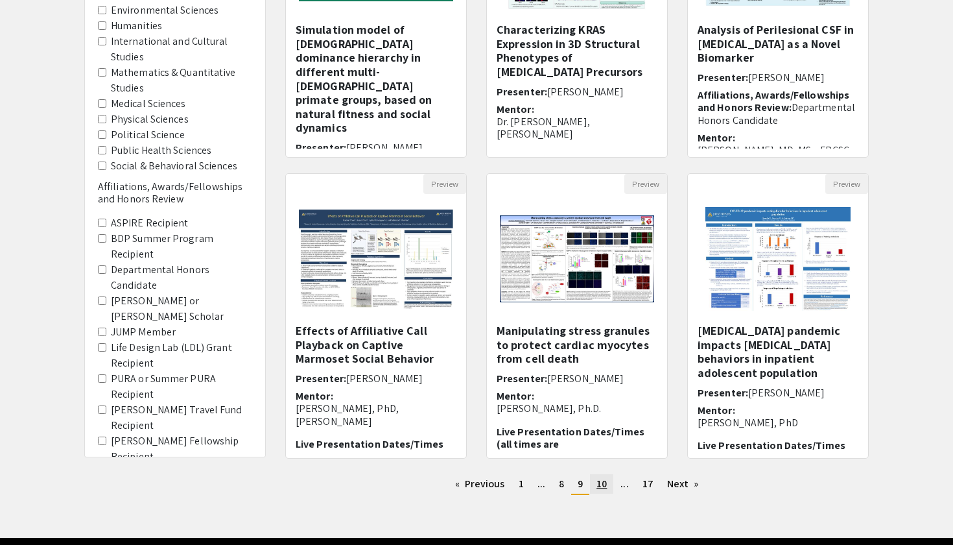
click at [602, 486] on span "10" at bounding box center [602, 484] width 10 height 14
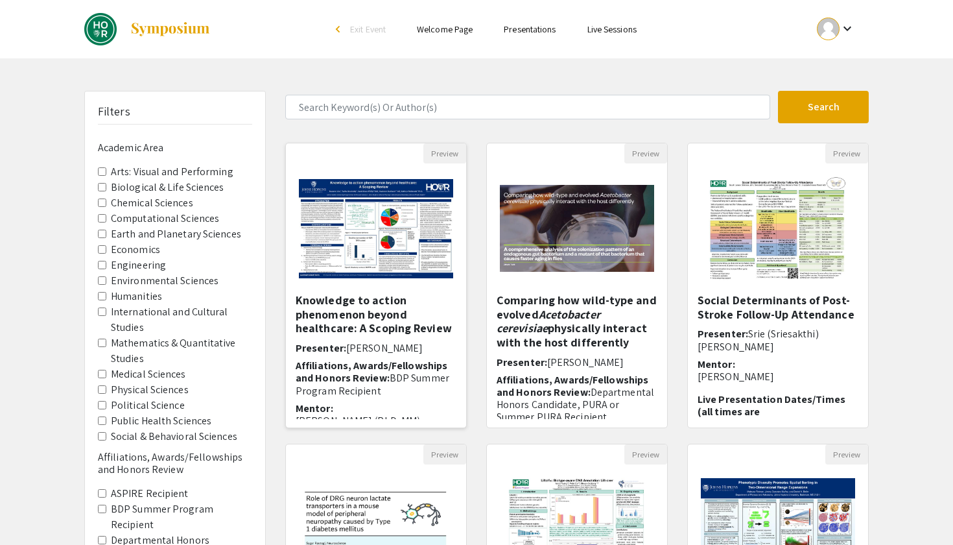
click at [369, 305] on h5 "Knowledge to action phenomenon beyond healthcare: A Scoping Review" at bounding box center [376, 314] width 161 height 42
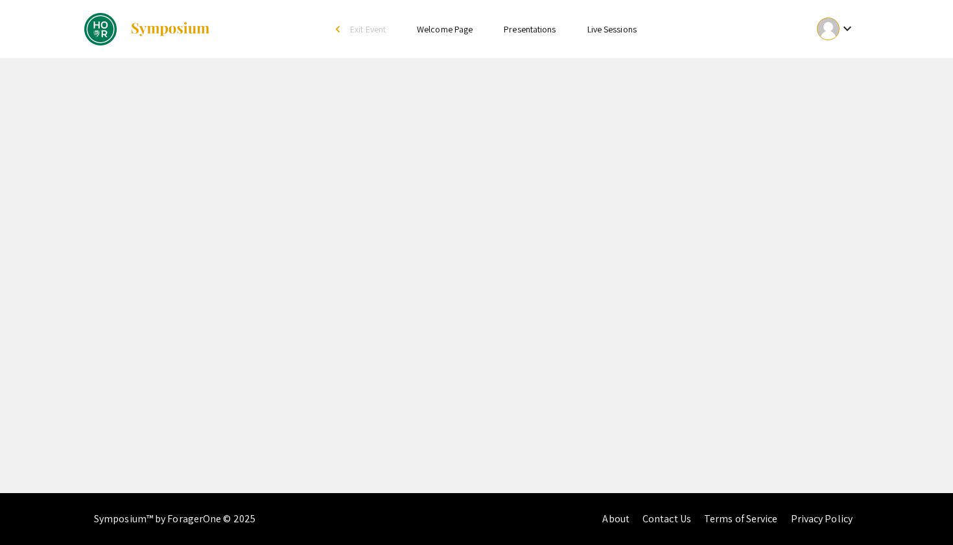
select select "custom"
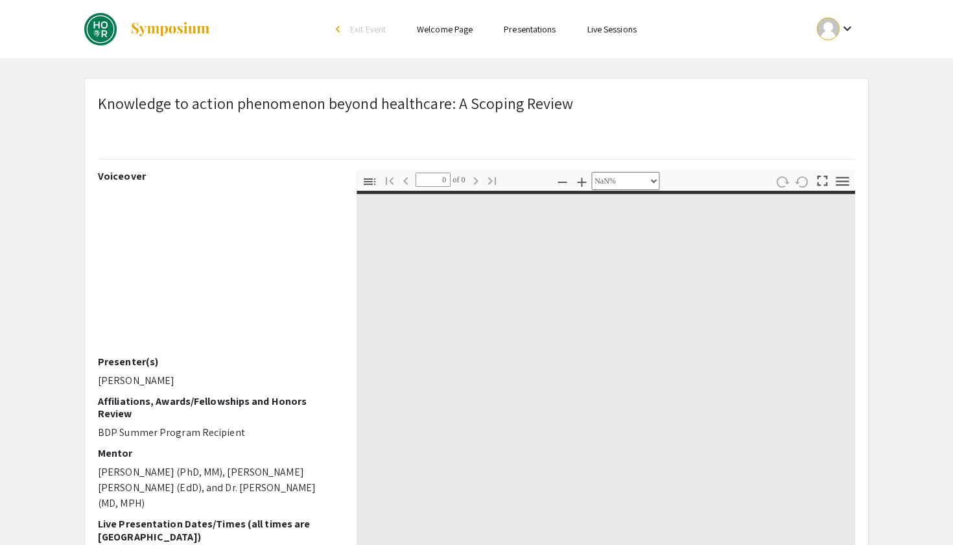
type input "1"
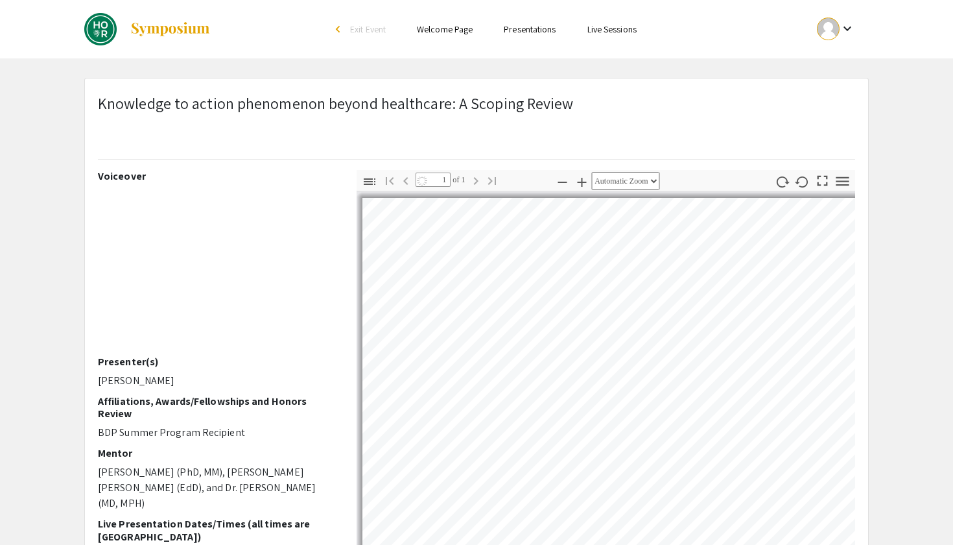
select select "auto"
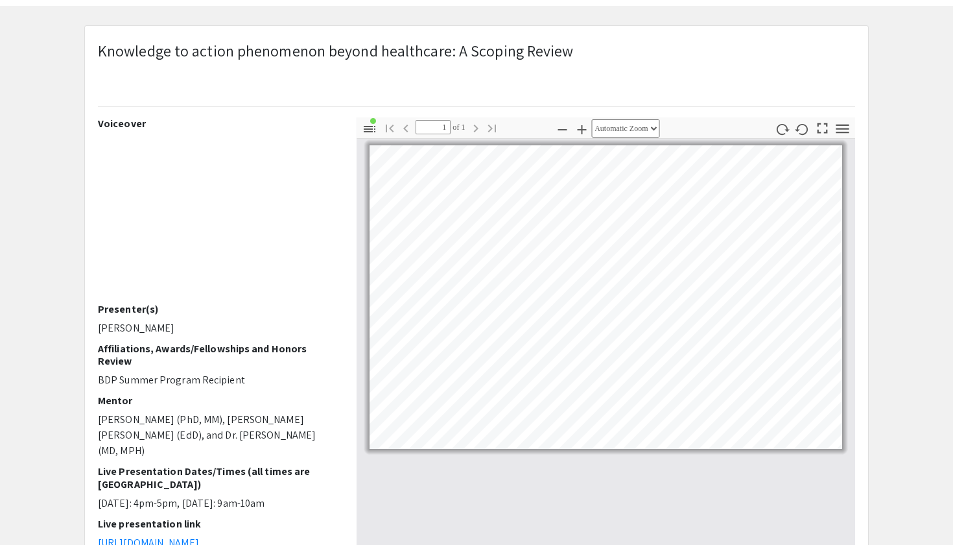
scroll to position [53, 0]
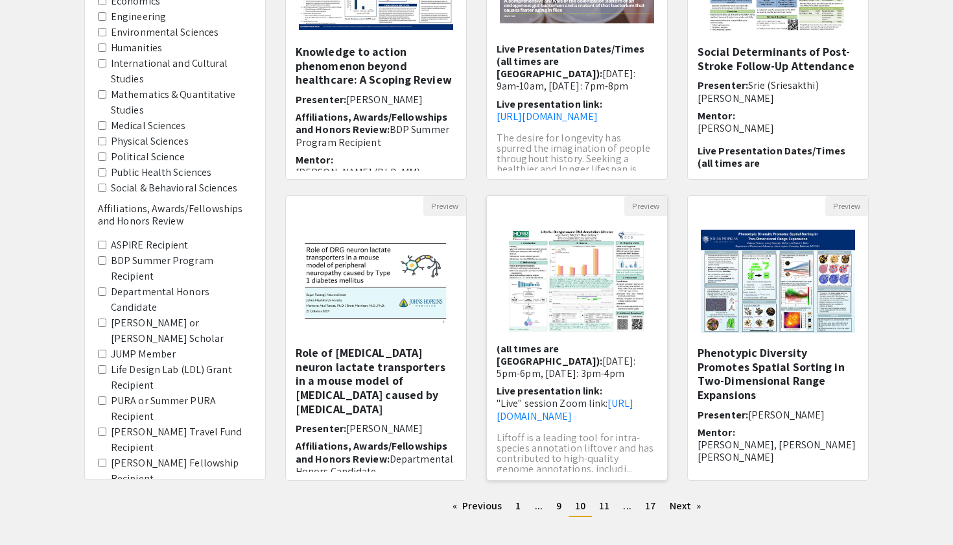
scroll to position [145, 0]
click at [601, 508] on span "11" at bounding box center [604, 506] width 10 height 14
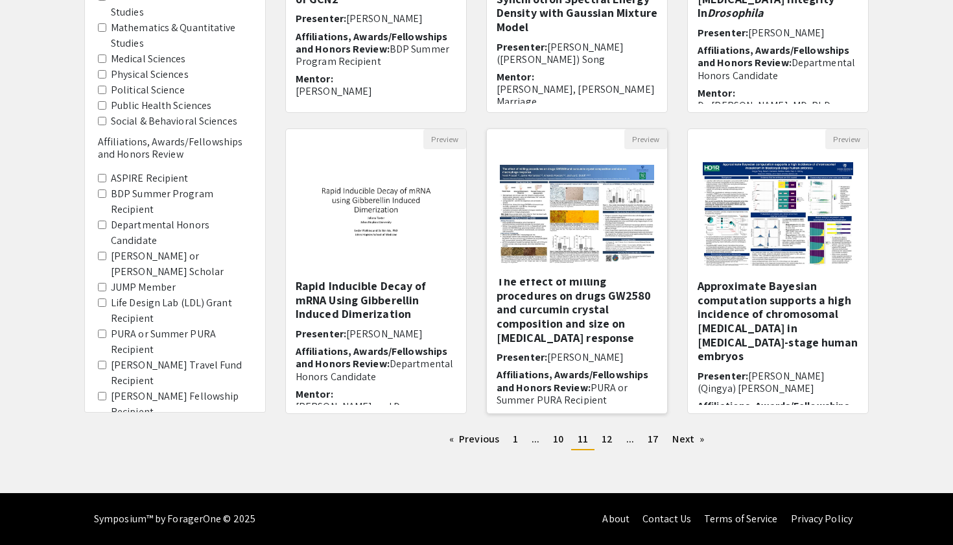
scroll to position [6, 0]
click at [601, 442] on link "page 12" at bounding box center [607, 438] width 24 height 19
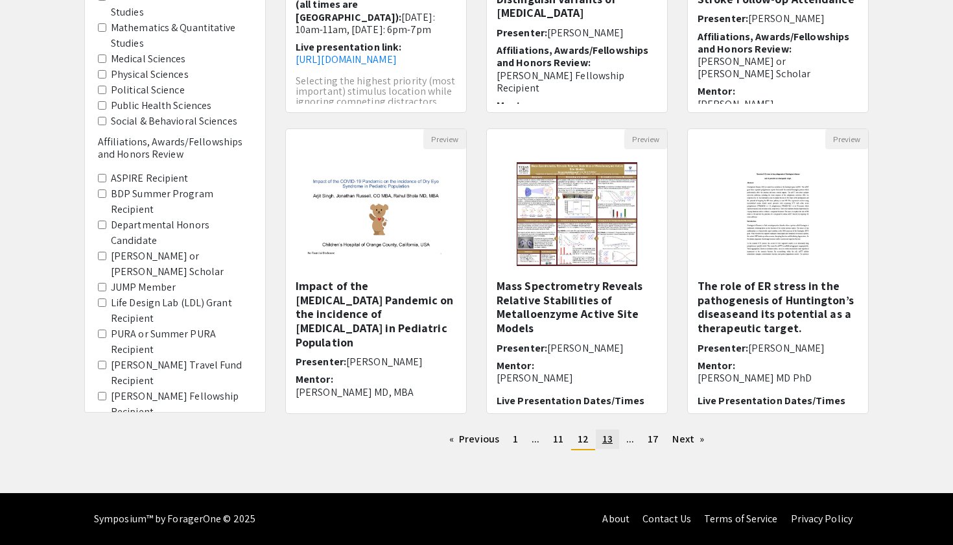
scroll to position [315, 0]
click at [387, 222] on img at bounding box center [376, 214] width 180 height 113
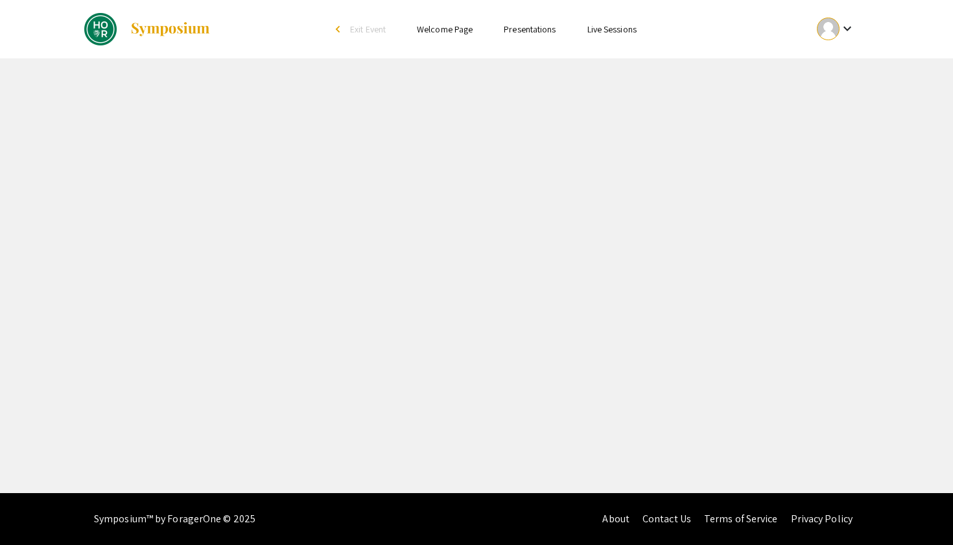
select select "custom"
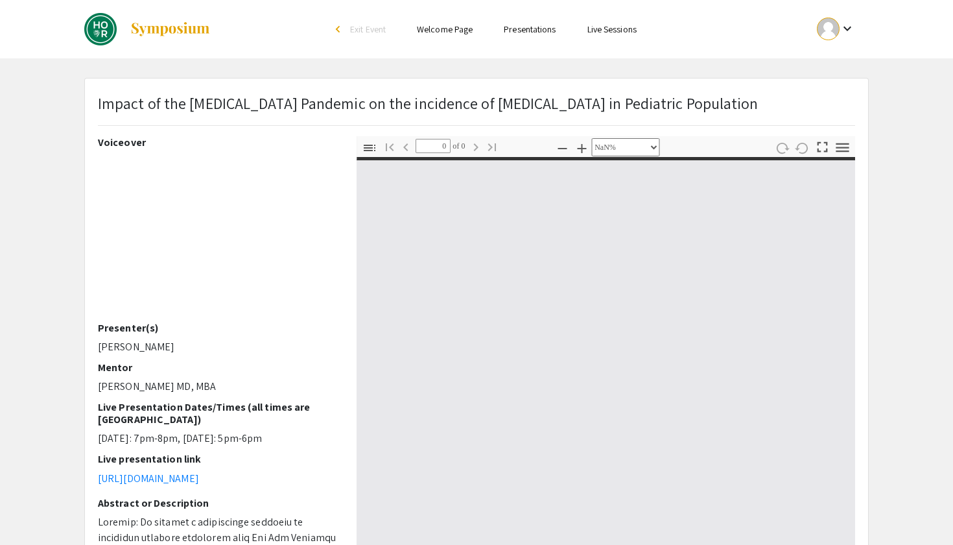
type input "1"
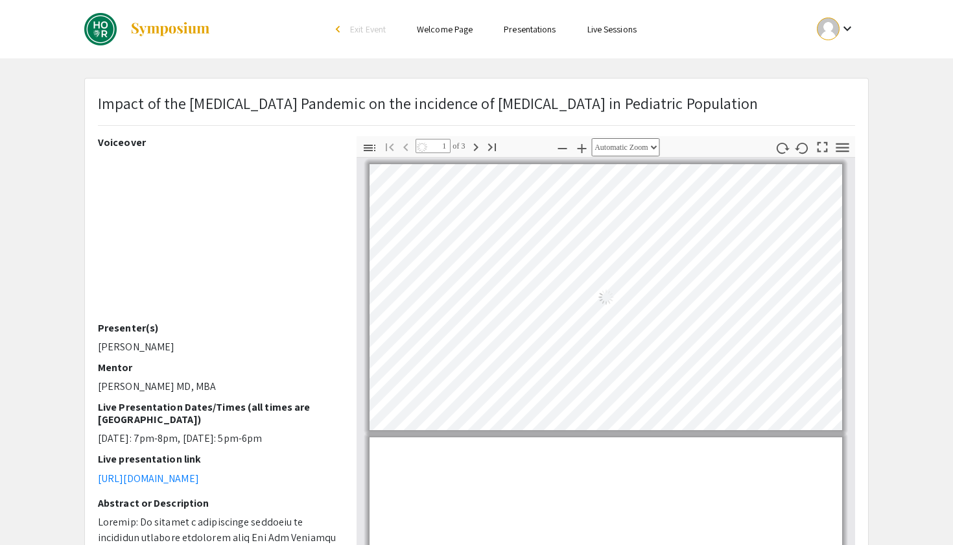
select select "auto"
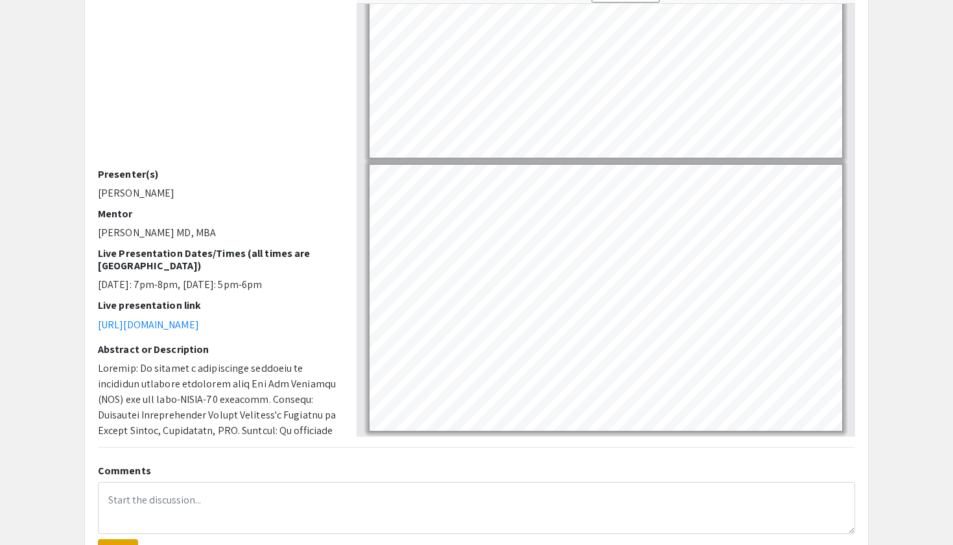
scroll to position [162, 0]
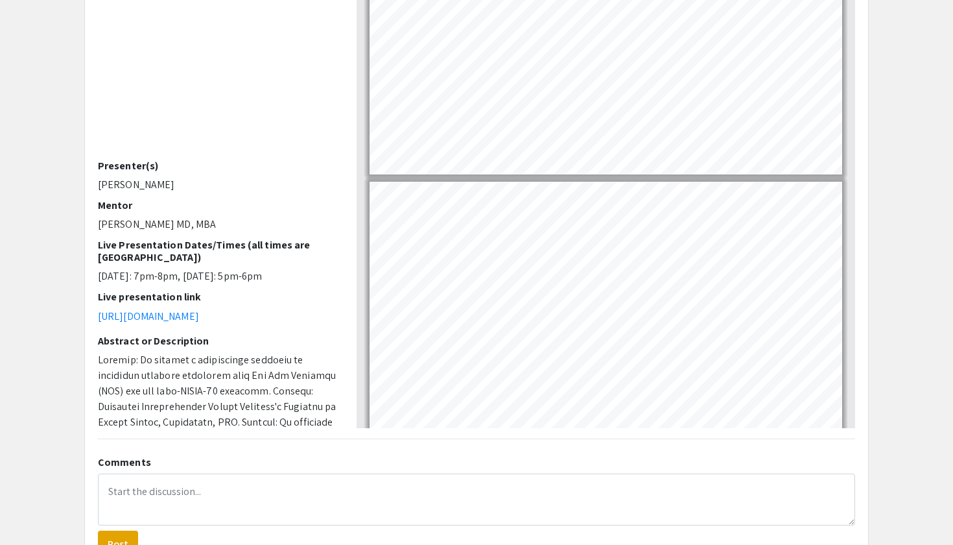
type input "1"
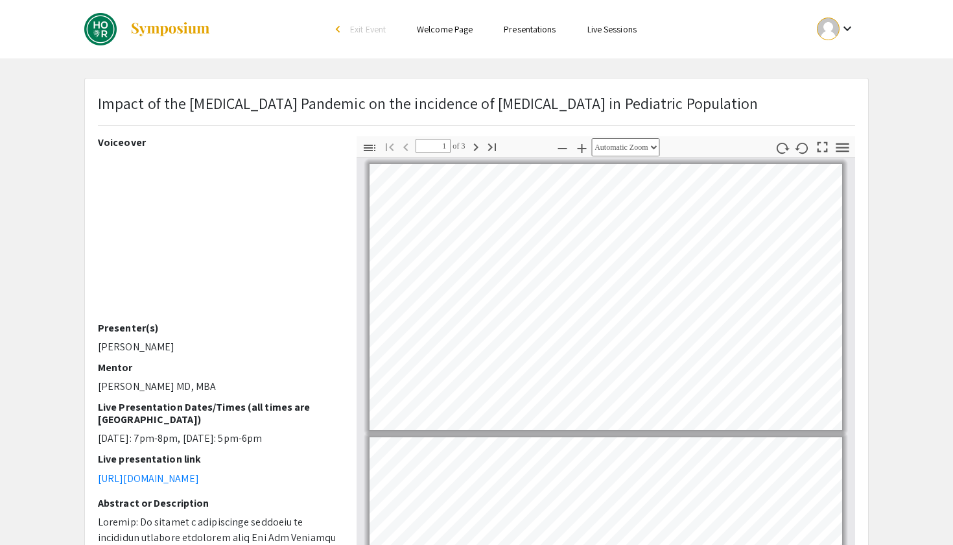
scroll to position [-1, 0]
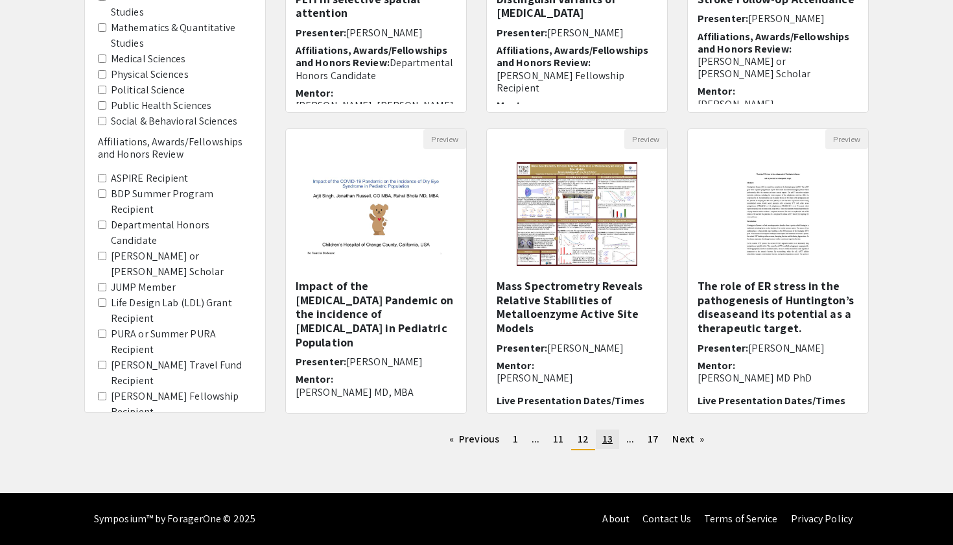
click at [604, 440] on span "13" at bounding box center [607, 439] width 10 height 14
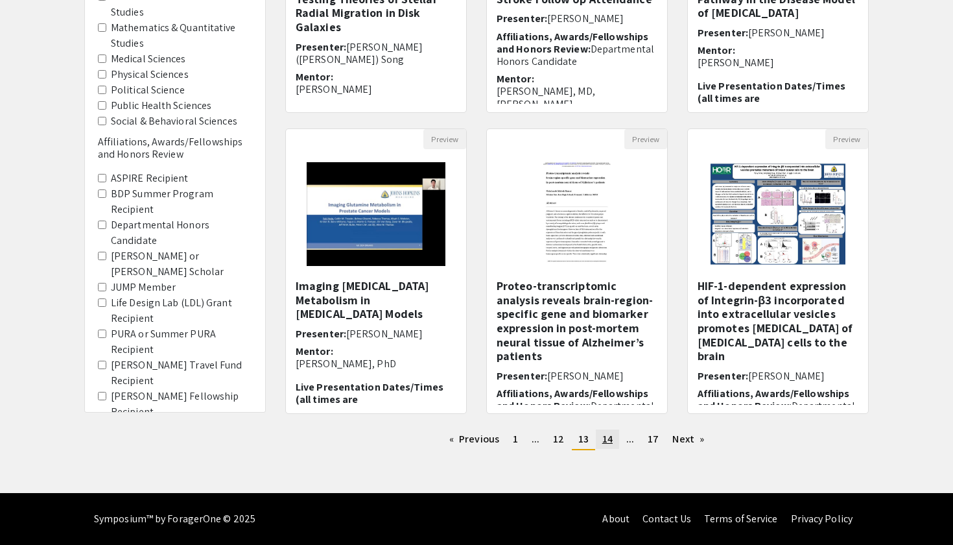
click at [609, 443] on span "14" at bounding box center [607, 439] width 10 height 14
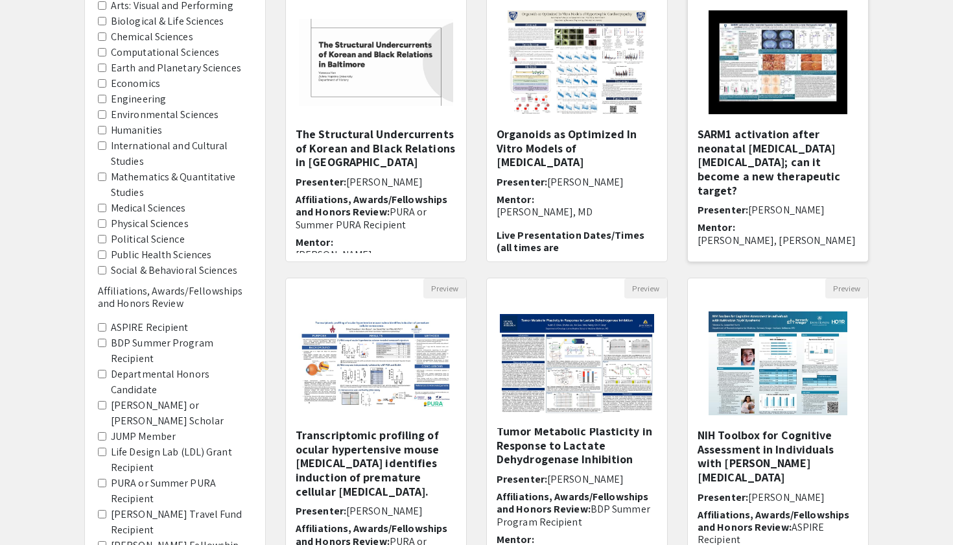
click at [739, 152] on h5 "SARM1 activation after neonatal hypoxia ischemia; can it become a new therapeut…" at bounding box center [778, 162] width 161 height 70
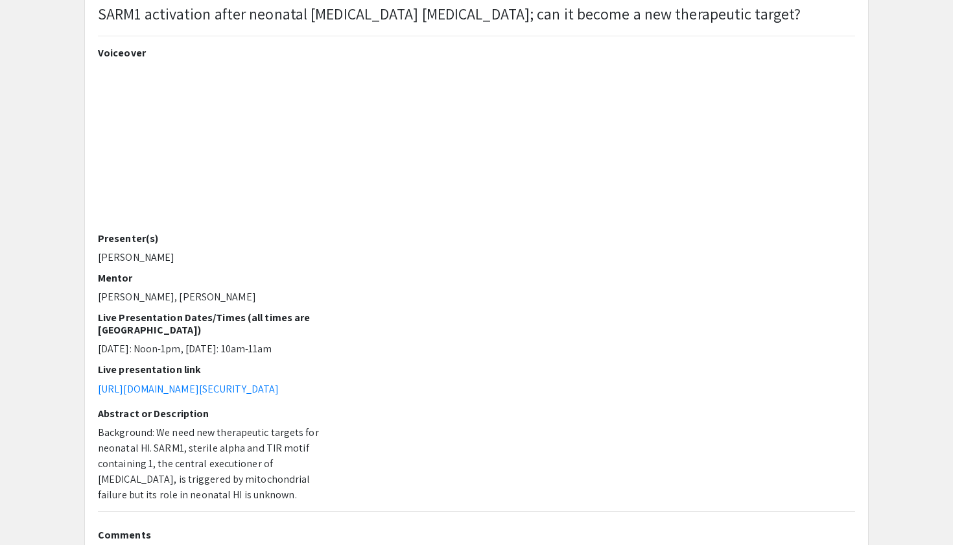
scroll to position [76, 0]
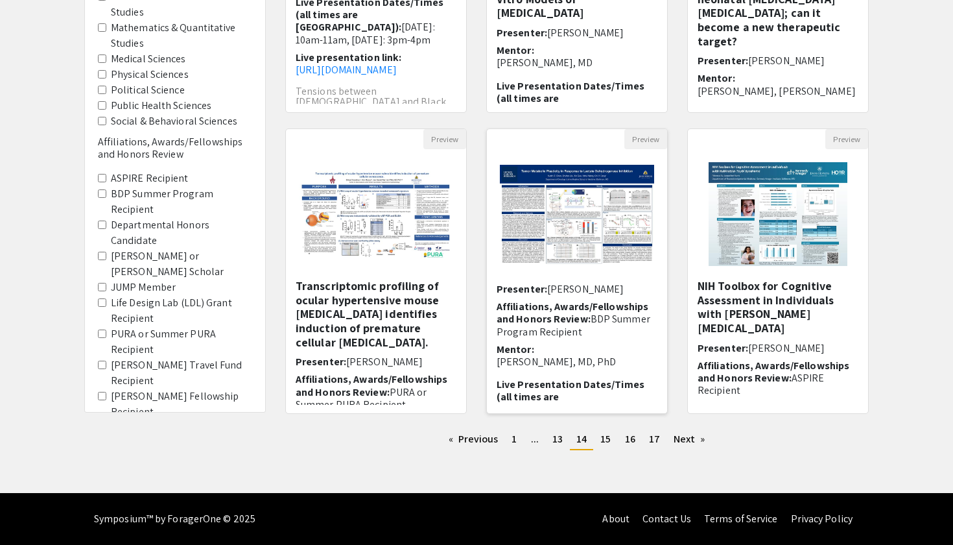
scroll to position [43, 0]
click at [603, 439] on span "15" at bounding box center [606, 439] width 10 height 14
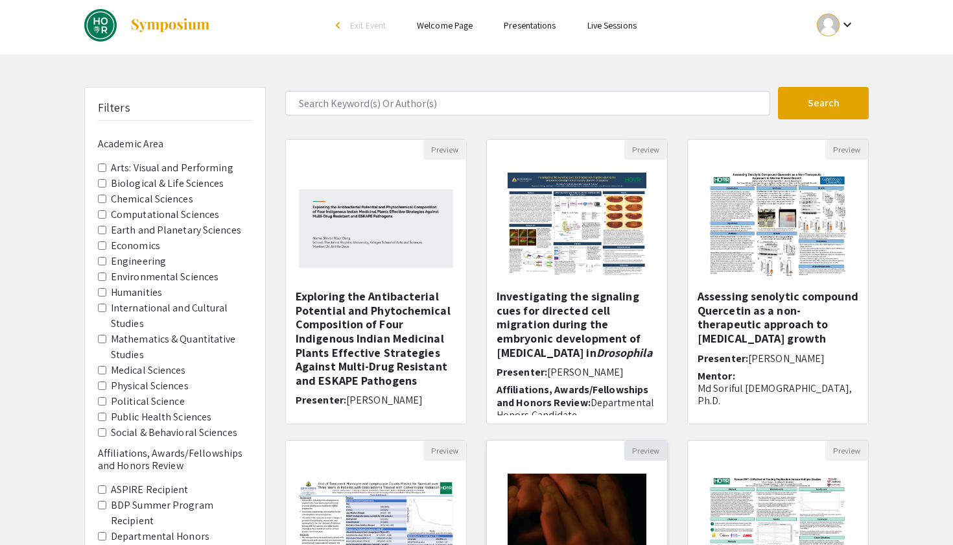
scroll to position [5, 0]
click at [761, 300] on h5 "Assessing senolytic compound Quercetin as a non-therapeutic approach to uterine…" at bounding box center [778, 317] width 161 height 56
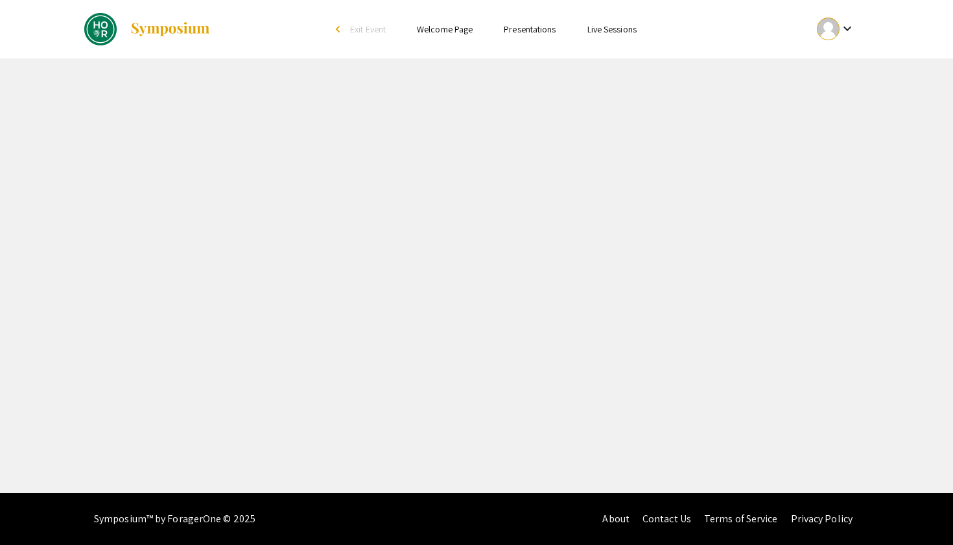
select select "custom"
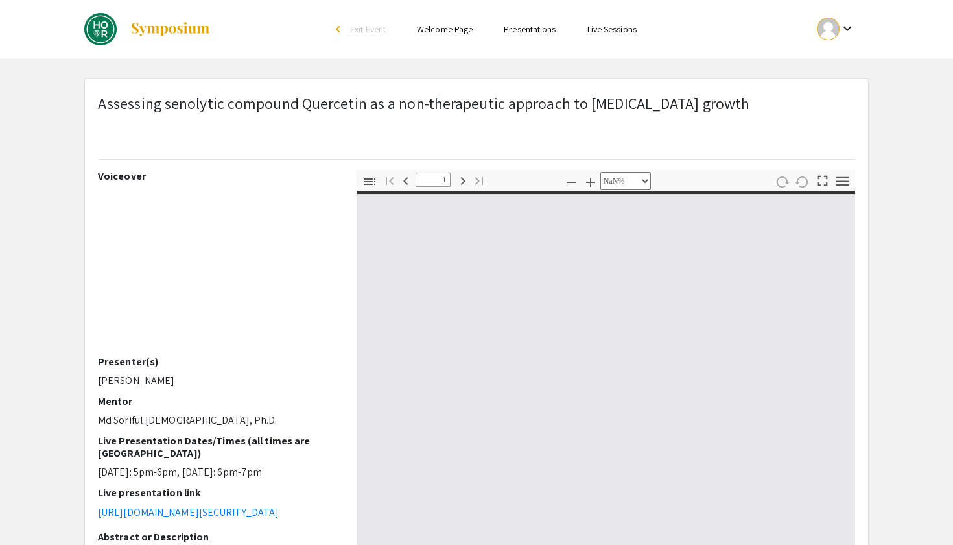
type input "0"
select select "custom"
type input "1"
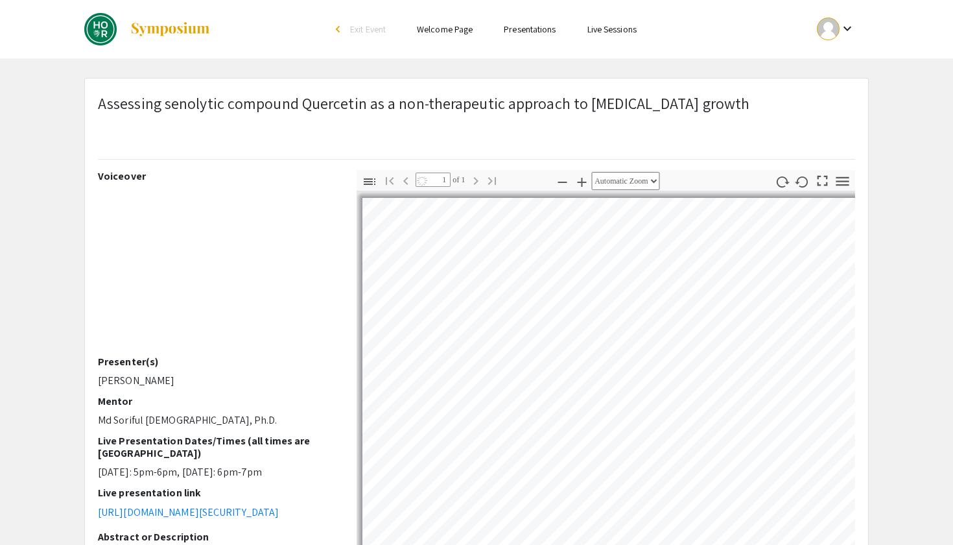
select select "auto"
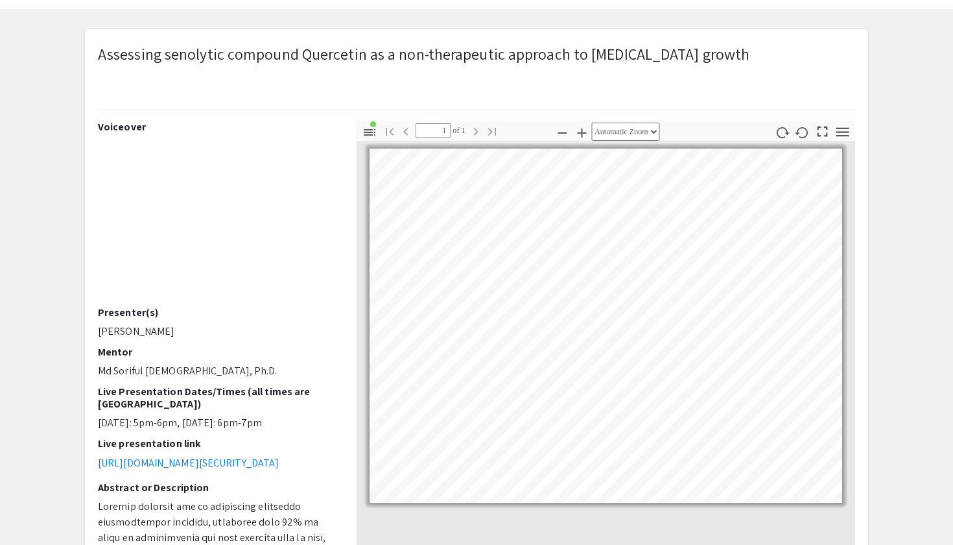
scroll to position [50, 0]
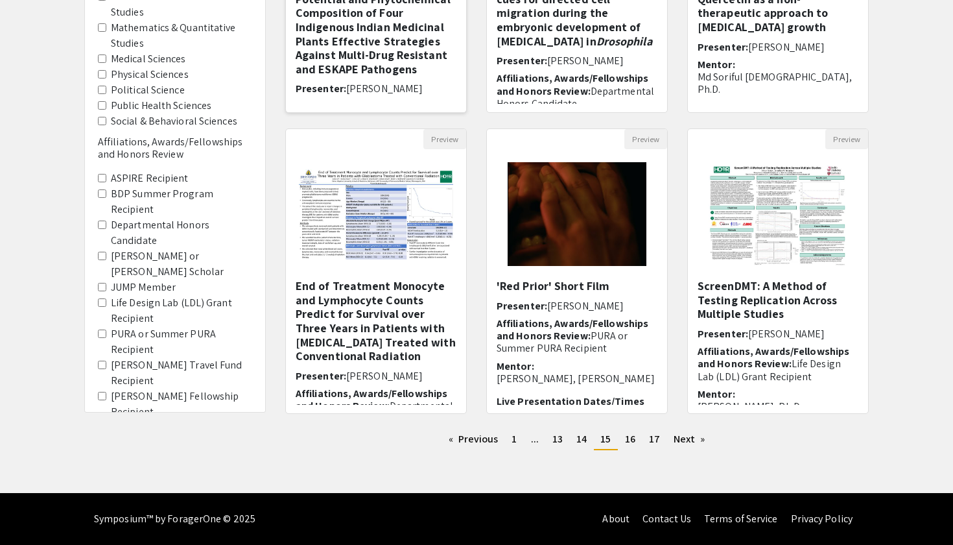
scroll to position [315, 0]
click at [625, 445] on span "16" at bounding box center [630, 439] width 10 height 14
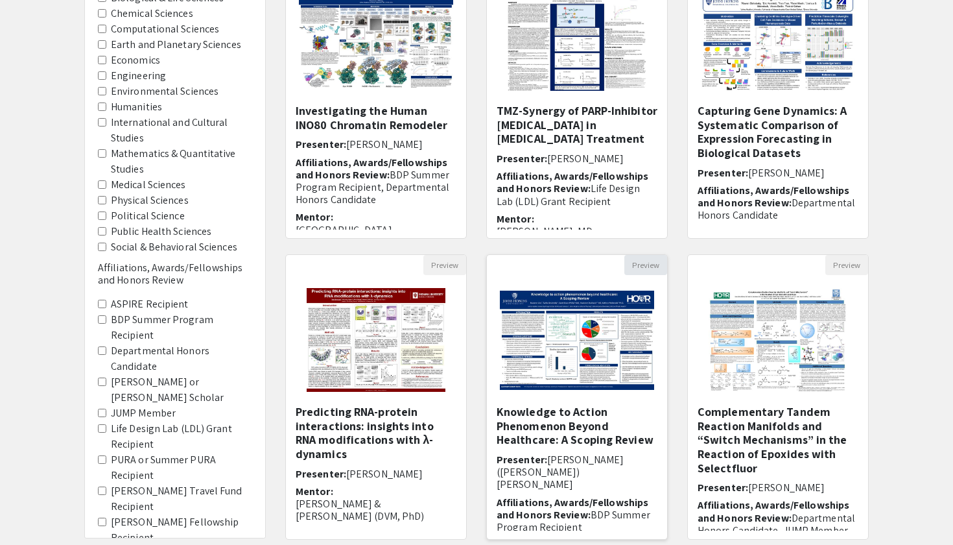
scroll to position [250, 0]
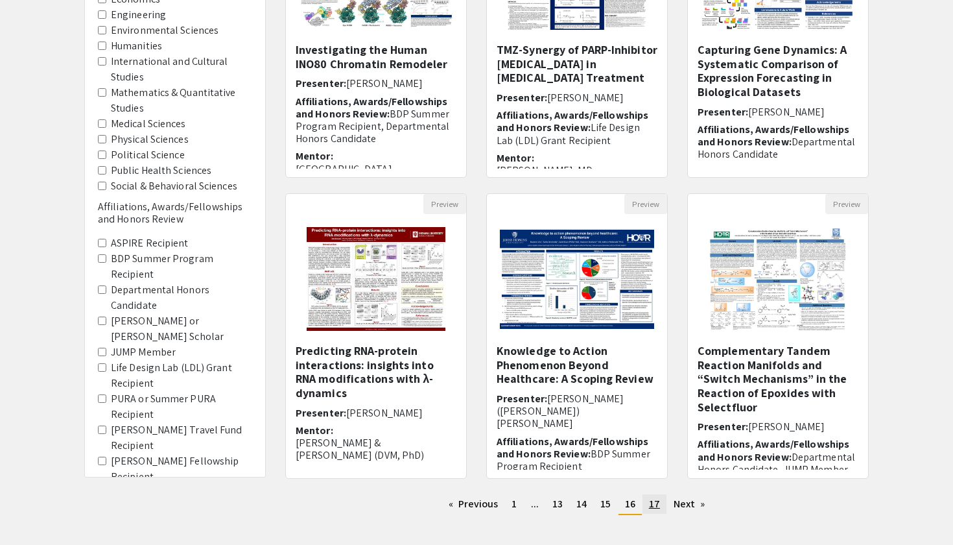
click at [655, 508] on span "17" at bounding box center [654, 504] width 11 height 14
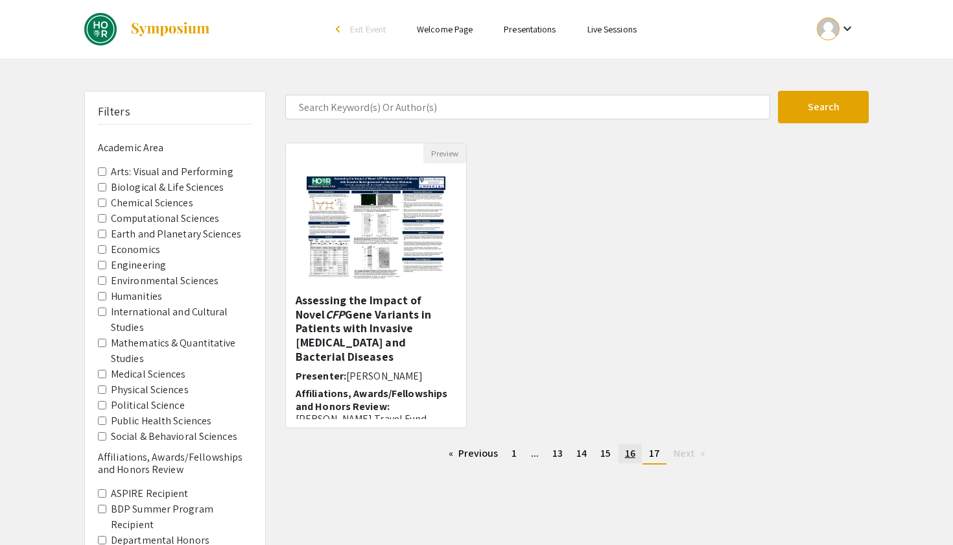
click at [630, 457] on span "16" at bounding box center [630, 453] width 10 height 14
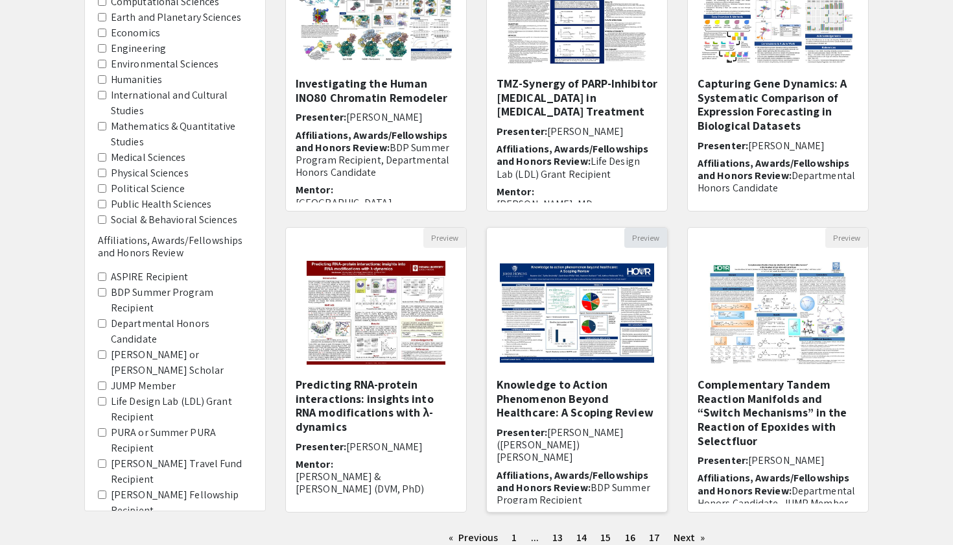
scroll to position [256, 0]
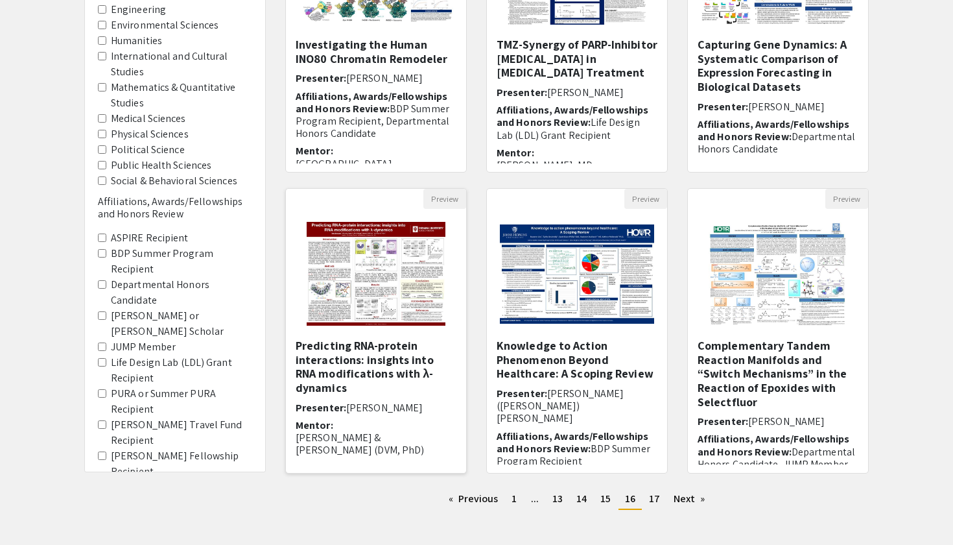
click at [326, 347] on h5 "Predicting RNA-protein interactions: insights into RNA modifications with λ-dyn…" at bounding box center [376, 367] width 161 height 56
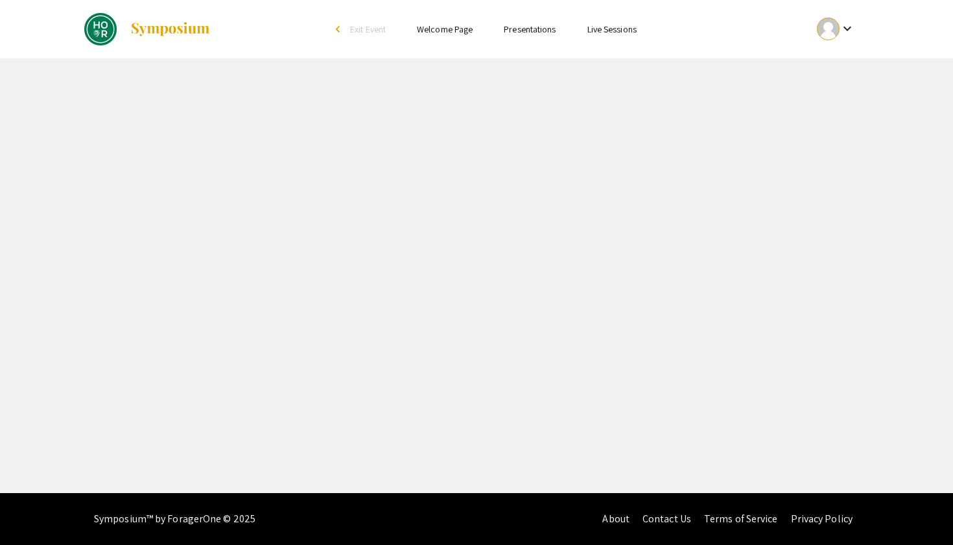
select select "custom"
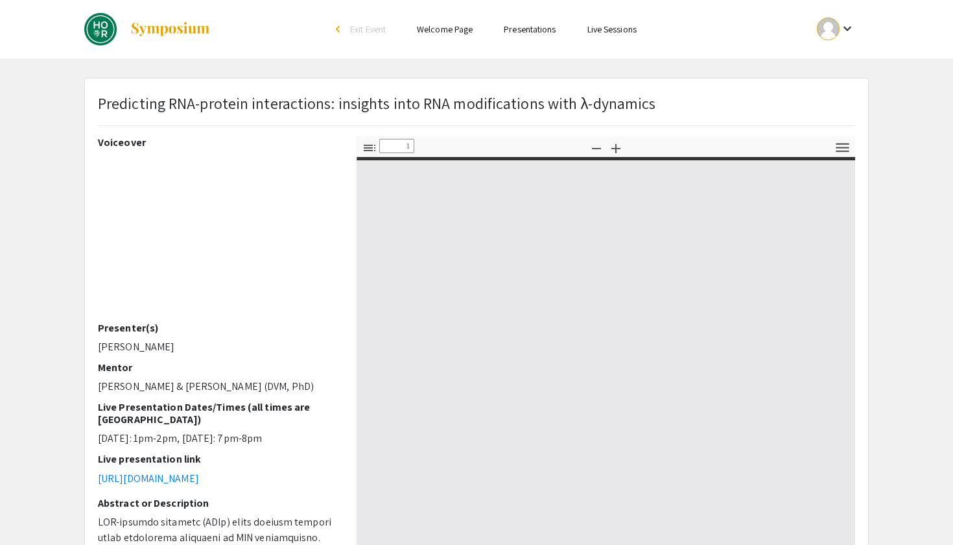
type input "0"
select select "auto"
type input "1"
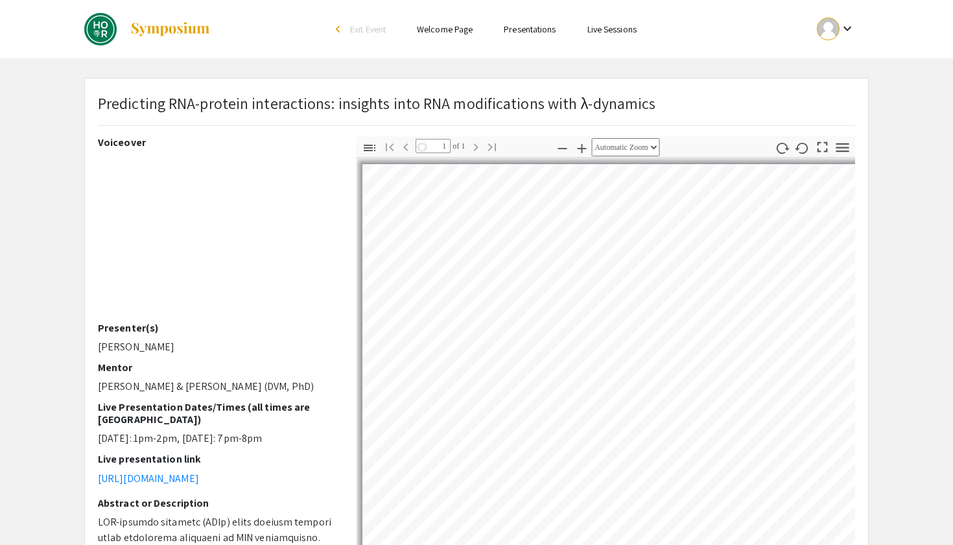
select select "auto"
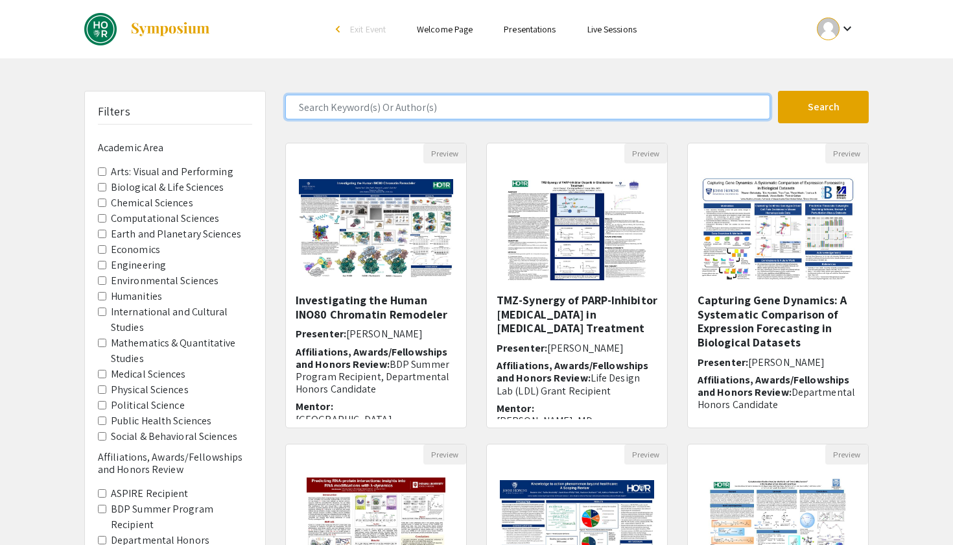
click at [371, 96] on input "Search Keyword(s) Or Author(s)" at bounding box center [527, 107] width 485 height 25
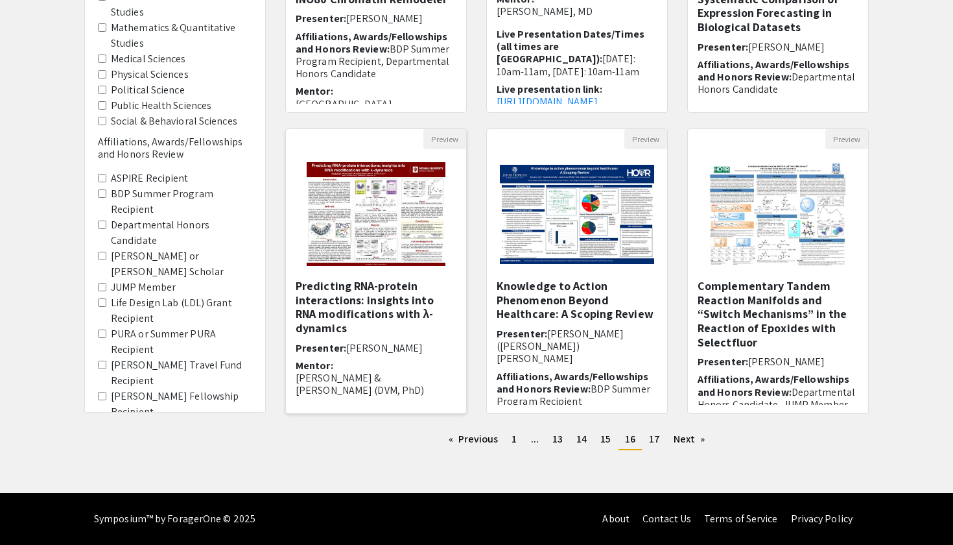
scroll to position [315, 0]
type input "Avign"
click at [377, 284] on h5 "Predicting RNA-protein interactions: insights into RNA modifications with λ-dyn…" at bounding box center [376, 307] width 161 height 56
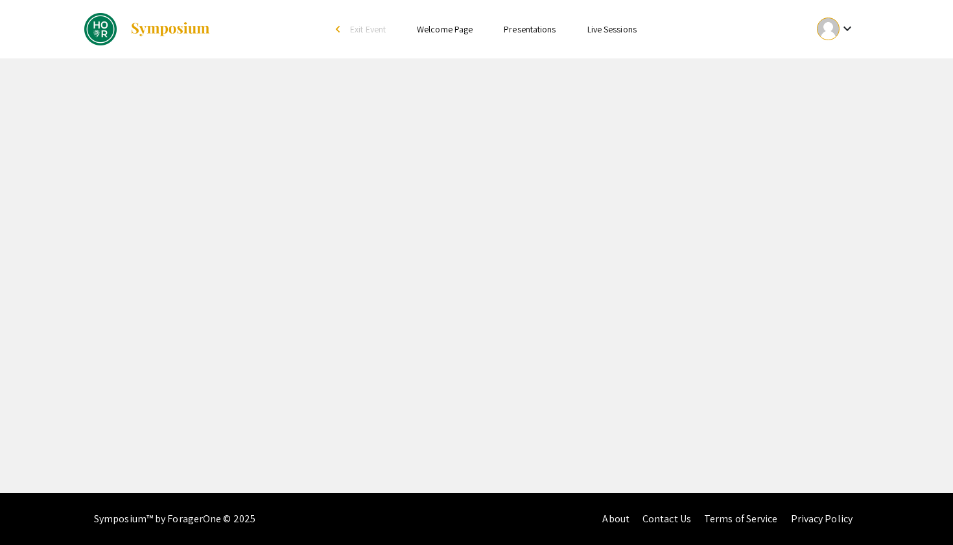
select select "custom"
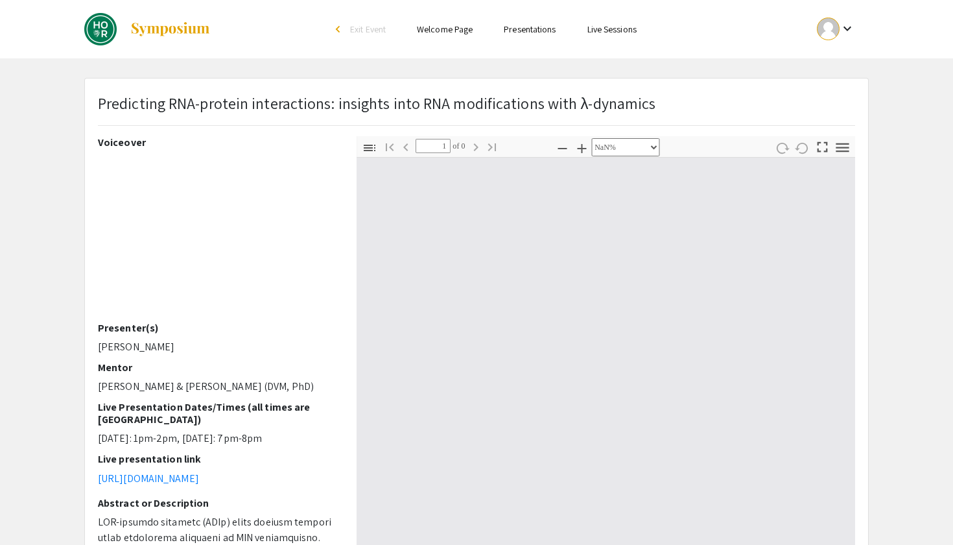
type input "0"
select select "custom"
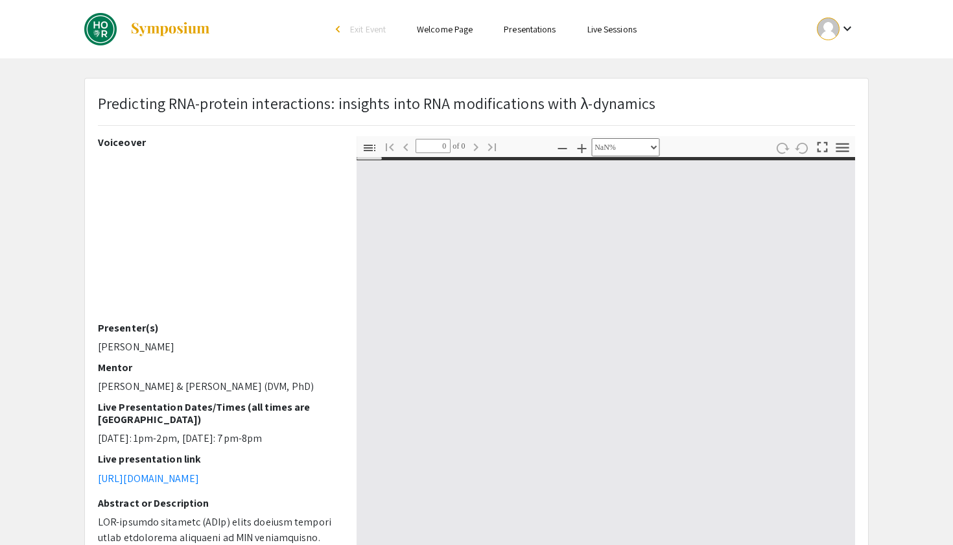
type input "1"
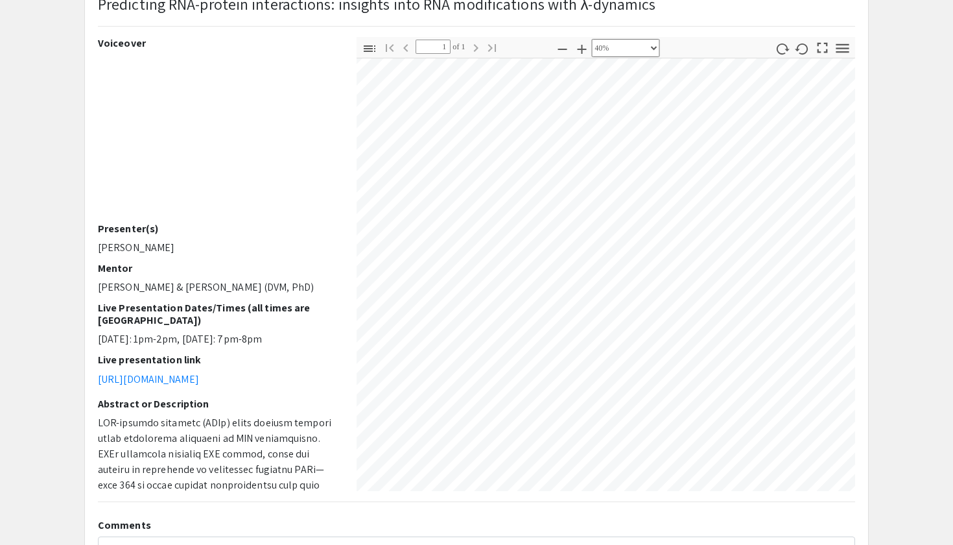
scroll to position [0, 34]
select select "custom"
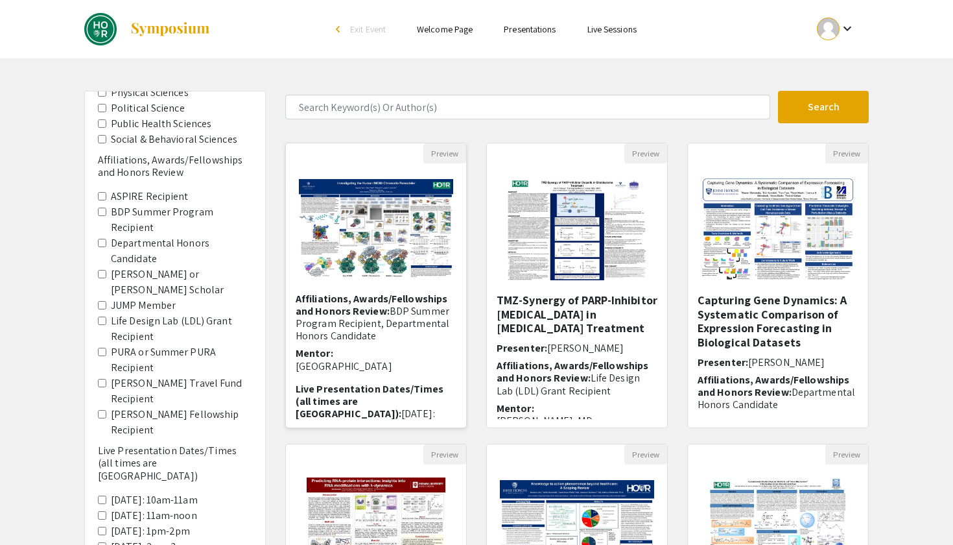
scroll to position [69, 0]
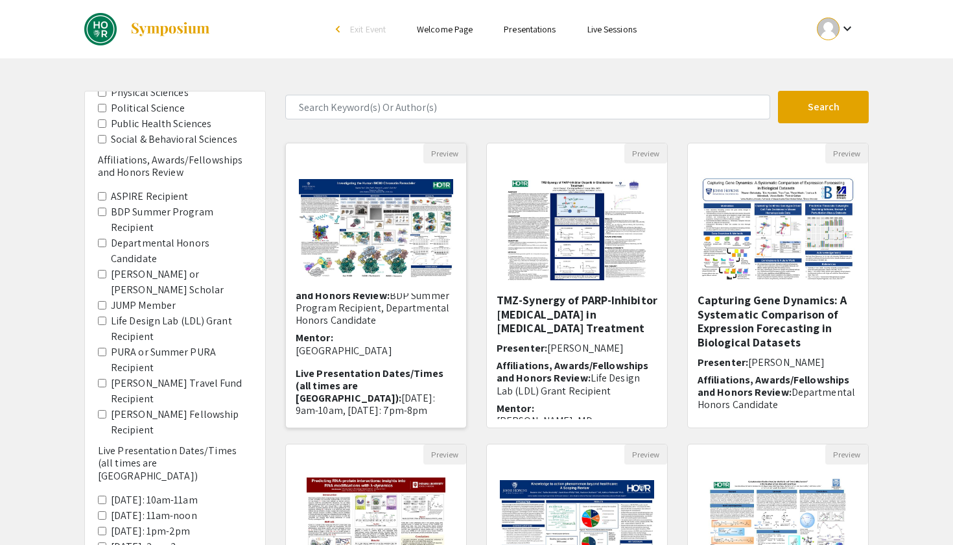
click at [381, 311] on span "BDP Summer Program Recipient, Departmental Honors Candidate" at bounding box center [373, 308] width 154 height 38
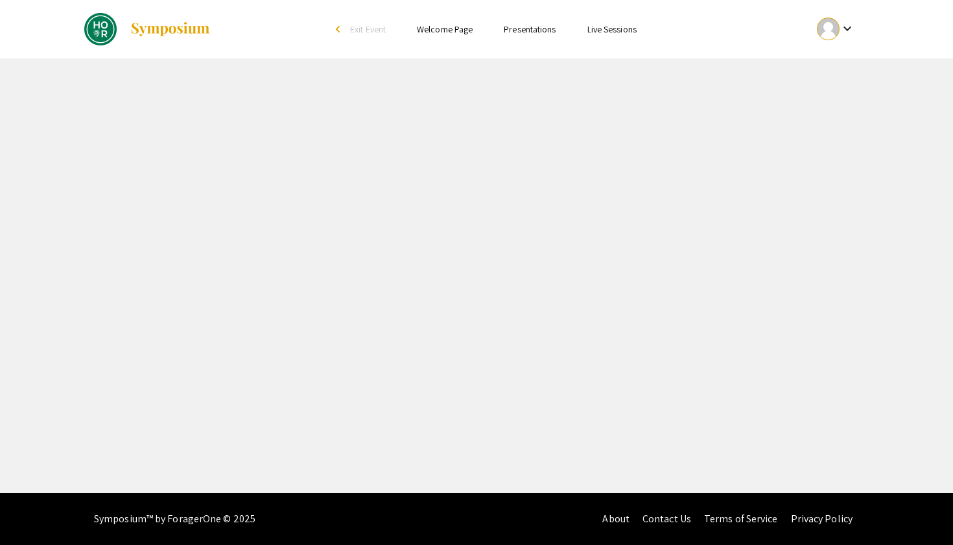
select select "custom"
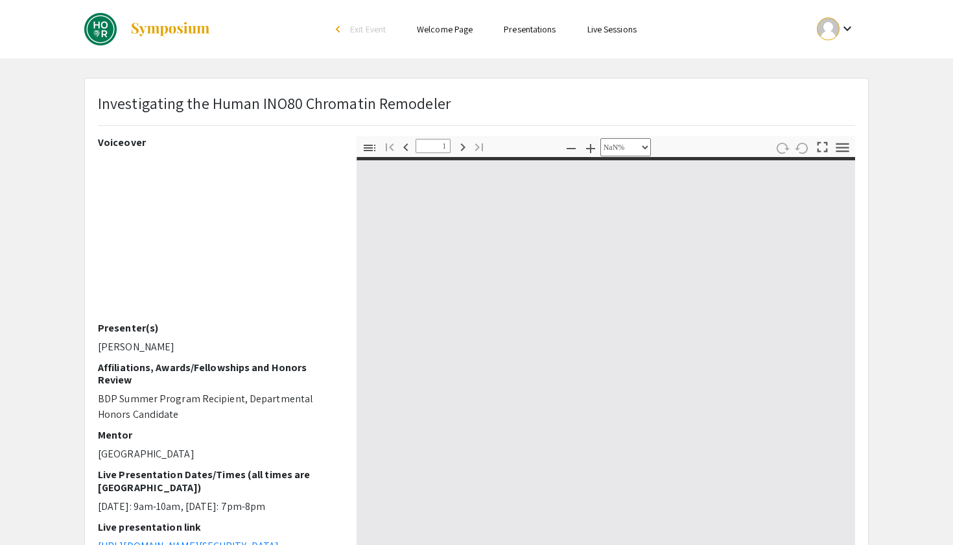
type input "0"
select select "custom"
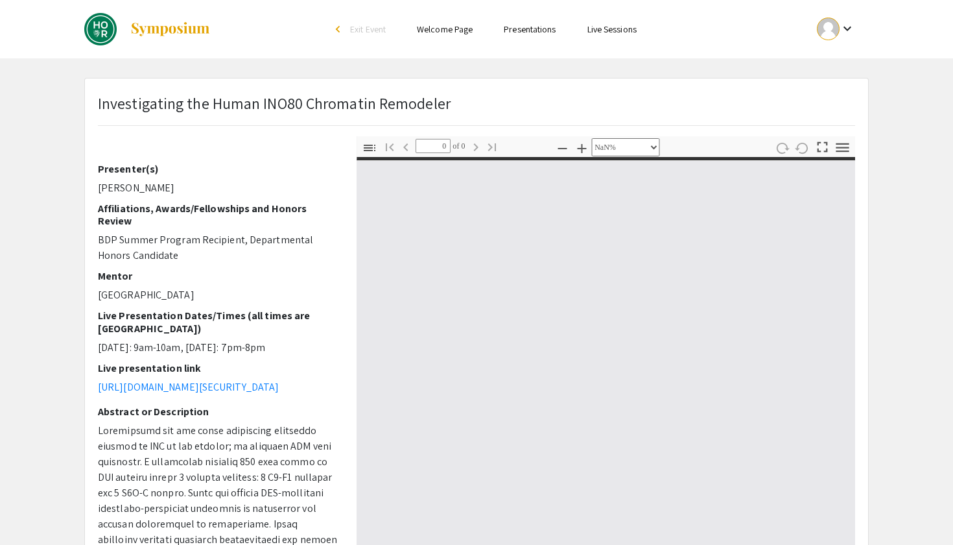
scroll to position [291, 0]
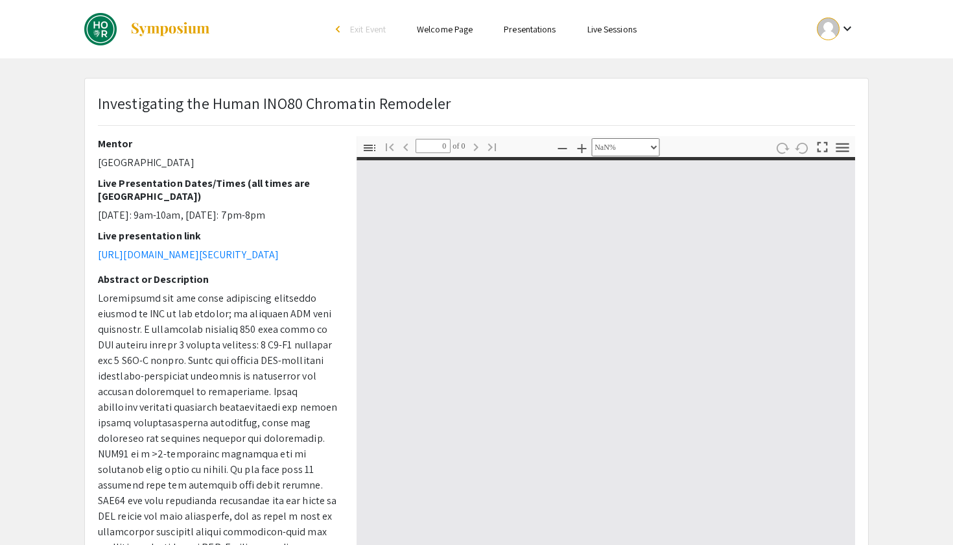
type input "1"
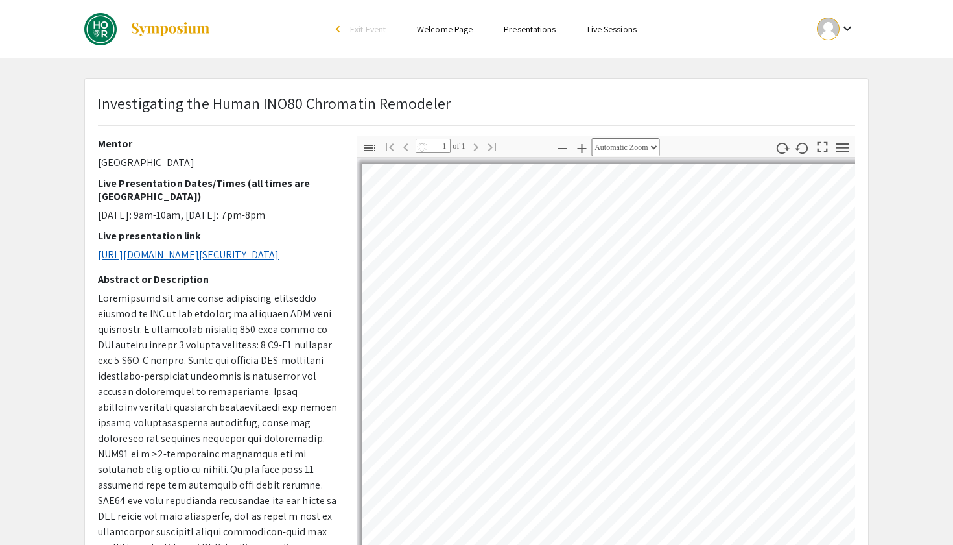
select select "auto"
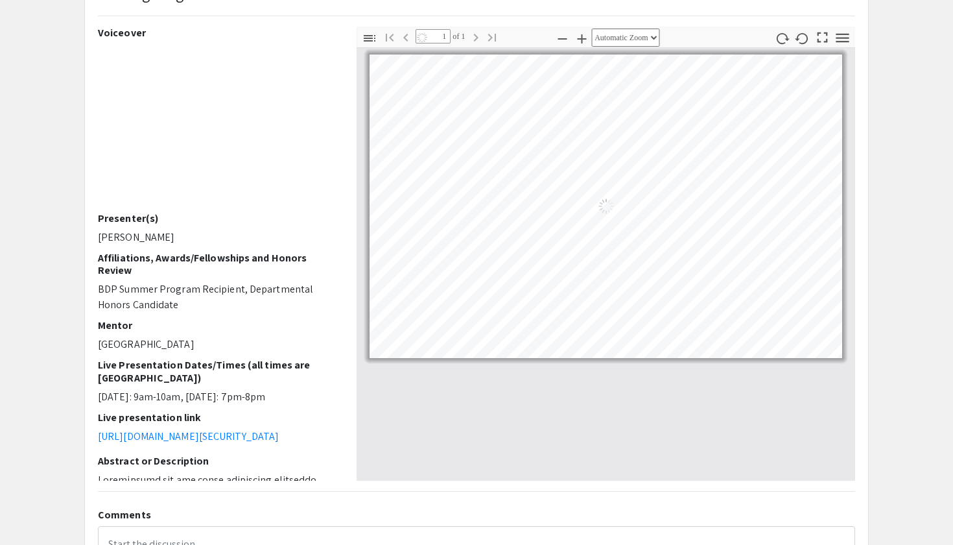
scroll to position [106, 0]
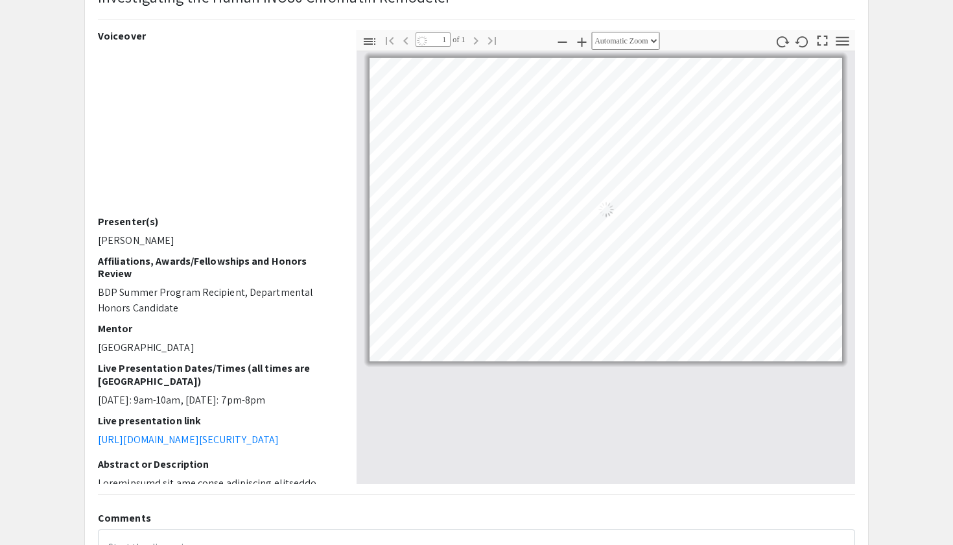
click at [188, 443] on p "https://JHUBlueJays.zoom.us/j/97521478591?pwd=vvKLLq1X0dPgie89LDTjGXlvaWAcmd.1" at bounding box center [217, 440] width 239 height 16
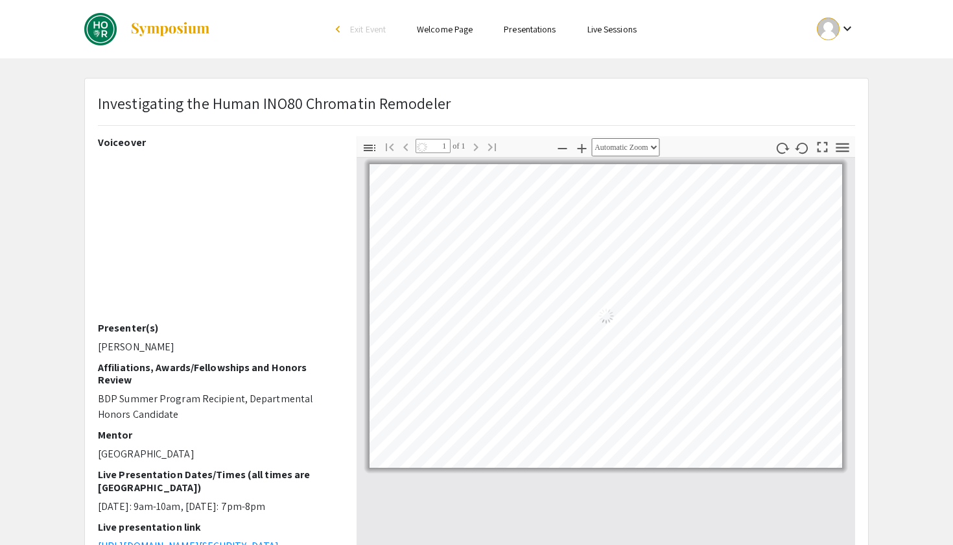
scroll to position [0, 0]
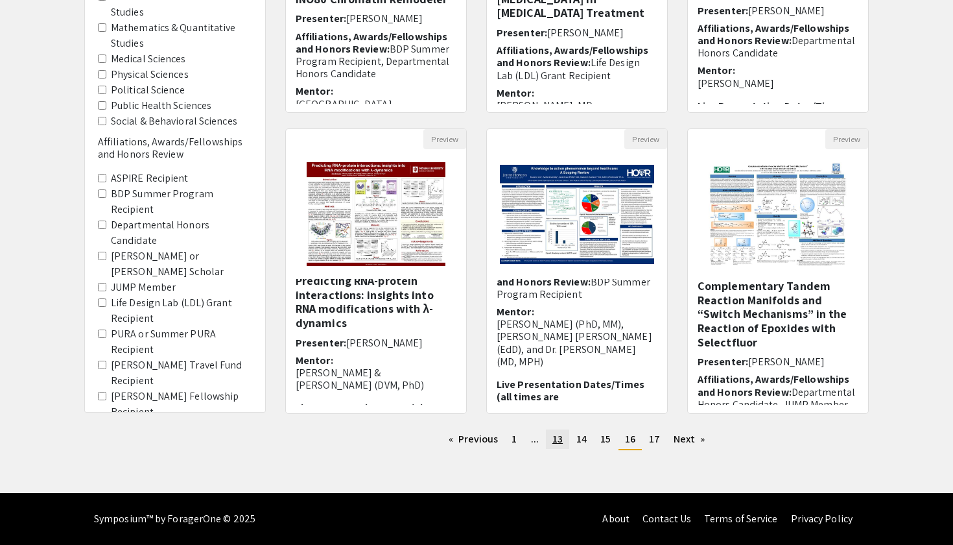
scroll to position [315, 0]
click at [559, 436] on span "13" at bounding box center [558, 439] width 10 height 14
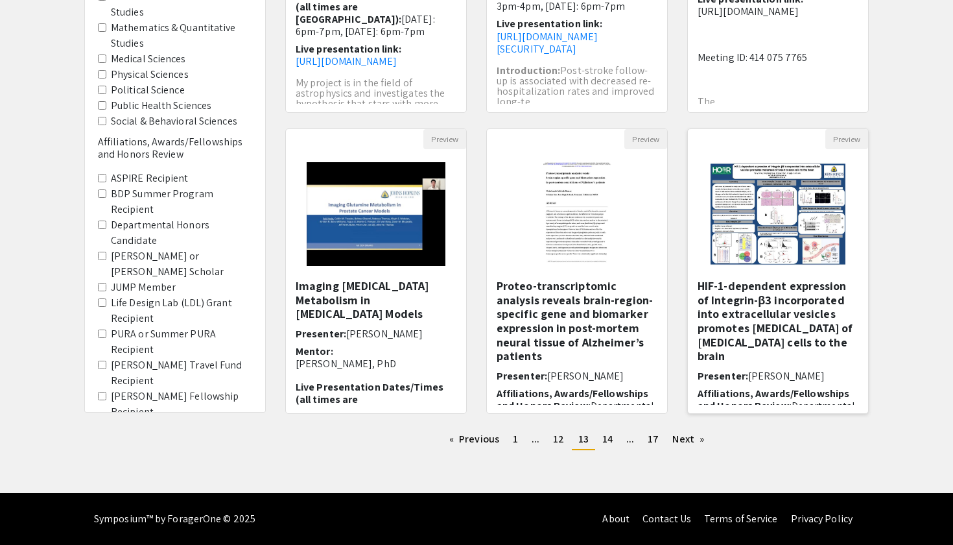
scroll to position [315, 0]
click at [518, 442] on span "1" at bounding box center [515, 439] width 5 height 14
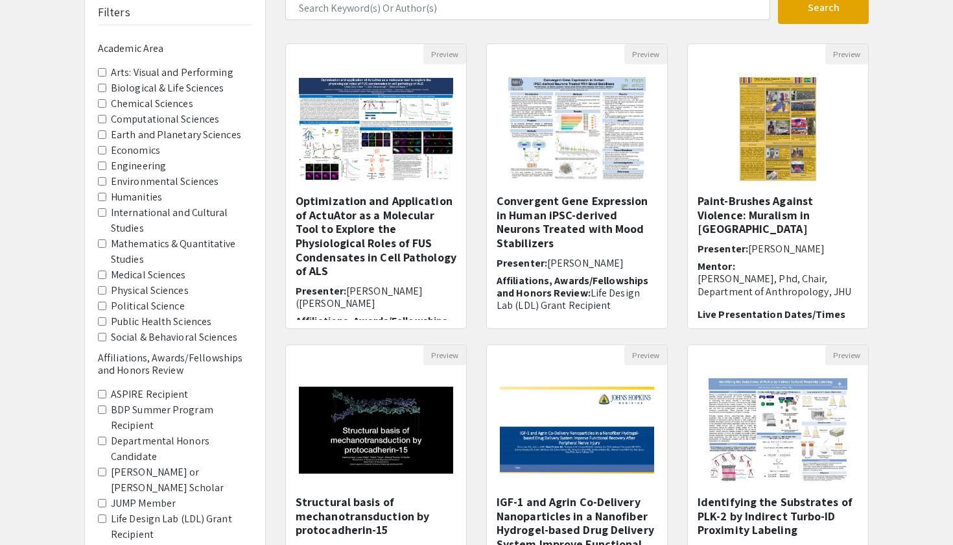
scroll to position [175, 0]
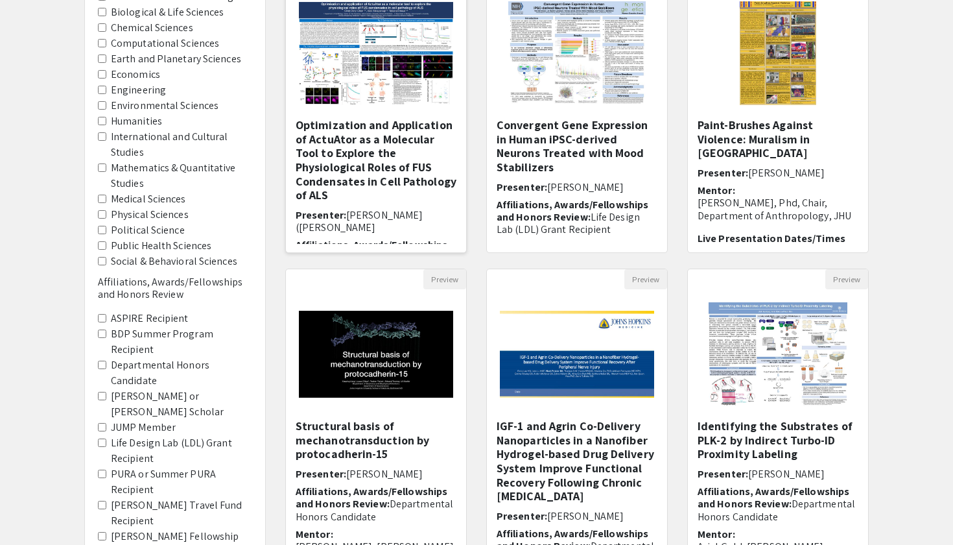
click at [397, 152] on h5 "Optimization and Application of ActuAtor as a Molecular Tool to Explore the Phy…" at bounding box center [376, 160] width 161 height 84
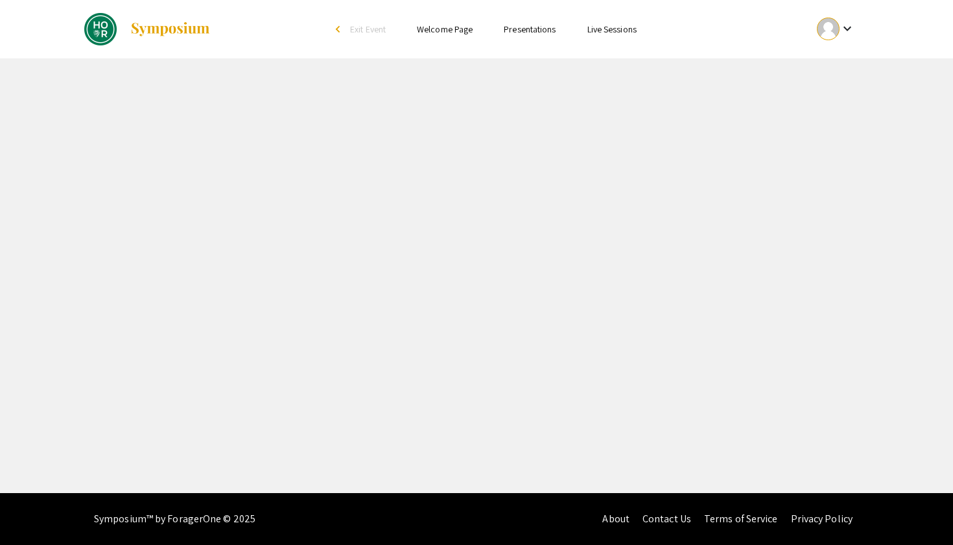
select select "custom"
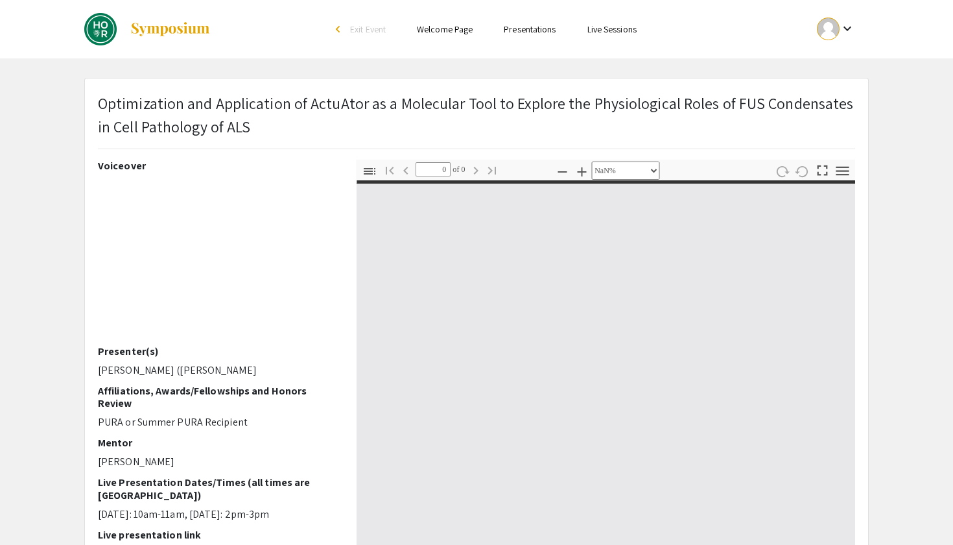
type input "1"
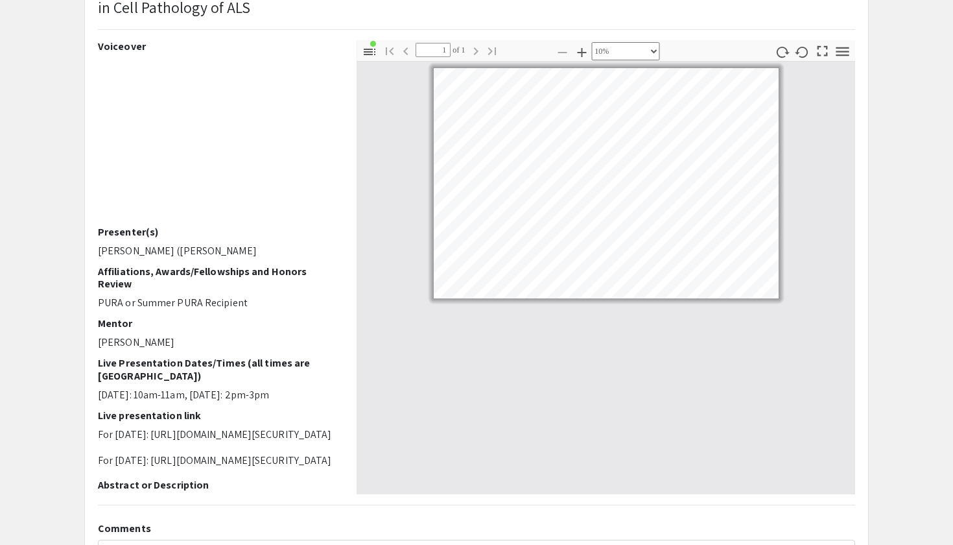
select select "custom"
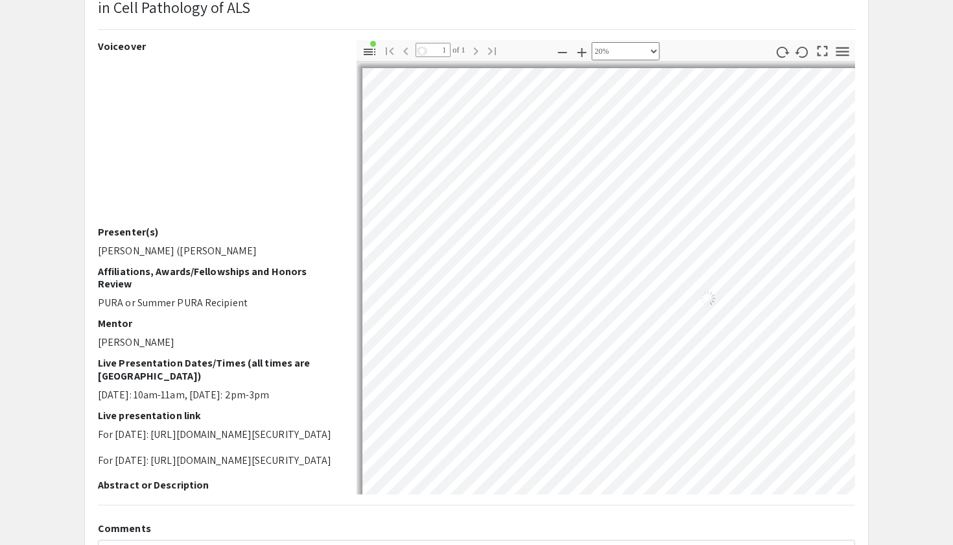
scroll to position [40, 187]
